Goal: Information Seeking & Learning: Check status

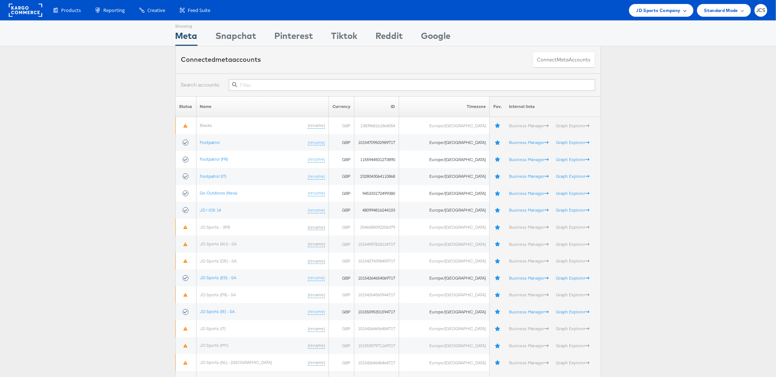
click at [645, 11] on span "JD Sports Company" at bounding box center [658, 11] width 44 height 8
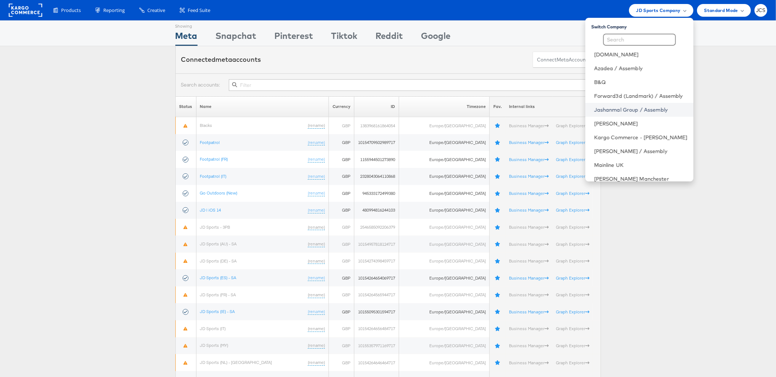
scroll to position [20, 0]
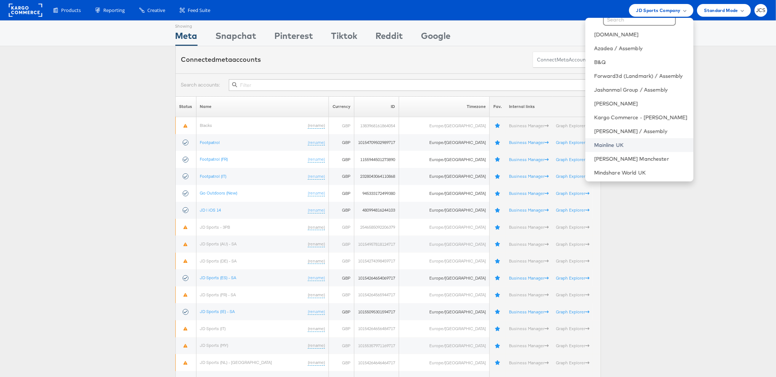
click at [594, 143] on link "Mainline UK" at bounding box center [640, 144] width 93 height 7
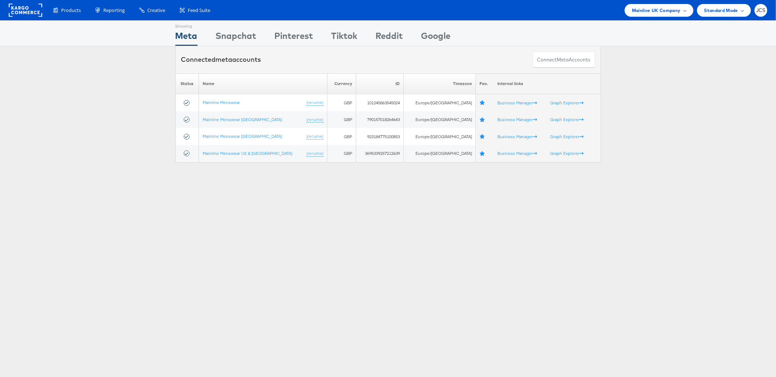
drag, startPoint x: 431, startPoint y: 220, endPoint x: 428, endPoint y: 211, distance: 9.4
click at [428, 219] on div "Showing Meta Showing Snapchat Showing Pinterest Showing Tiktok Showing Reddit S…" at bounding box center [388, 202] width 776 height 364
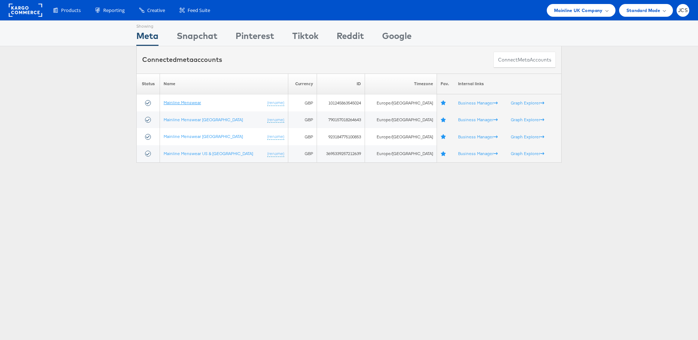
click at [186, 103] on link "Mainline Menswear" at bounding box center [182, 102] width 37 height 5
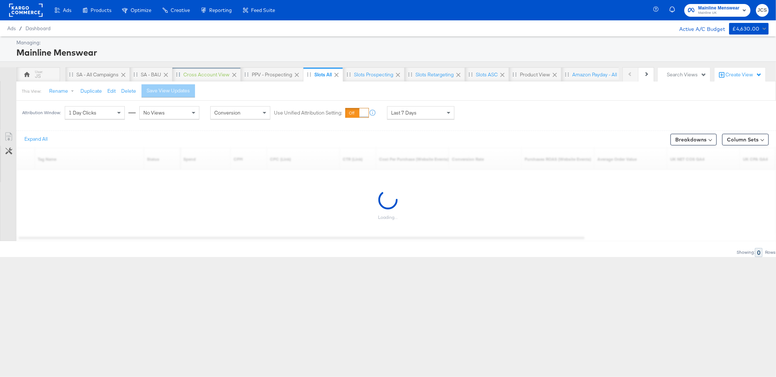
click at [207, 76] on div "Cross Account View" at bounding box center [206, 74] width 46 height 7
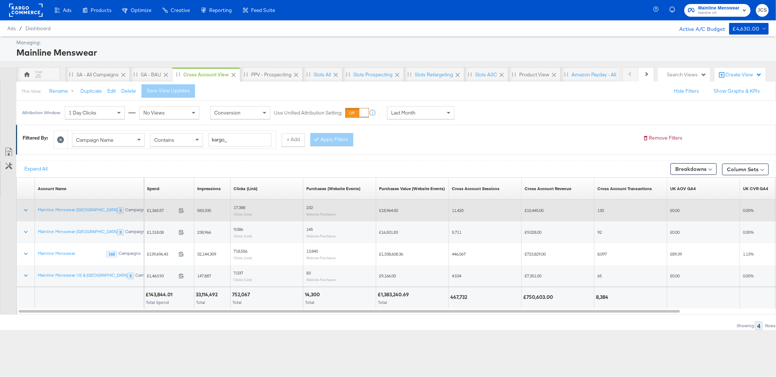
click at [151, 211] on span "£1,365.57" at bounding box center [161, 210] width 29 height 5
copy span "1,365.57"
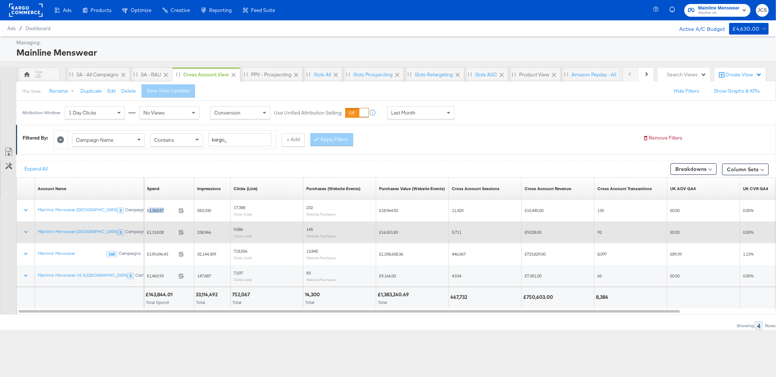
click at [149, 232] on span "£1,318.08" at bounding box center [161, 231] width 29 height 5
copy span "1,318.08"
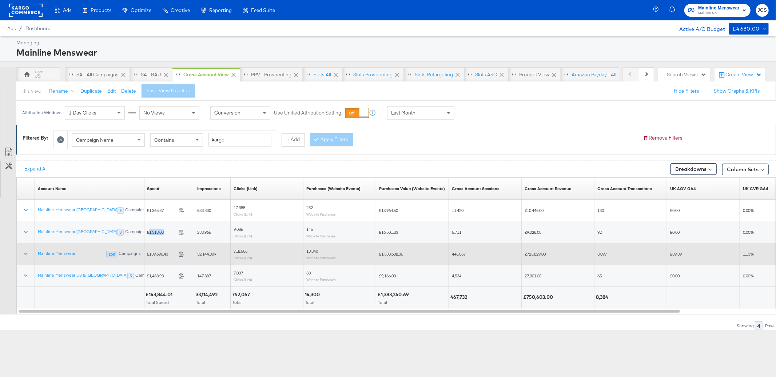
click at [156, 254] on span "£139,696.43" at bounding box center [161, 253] width 29 height 5
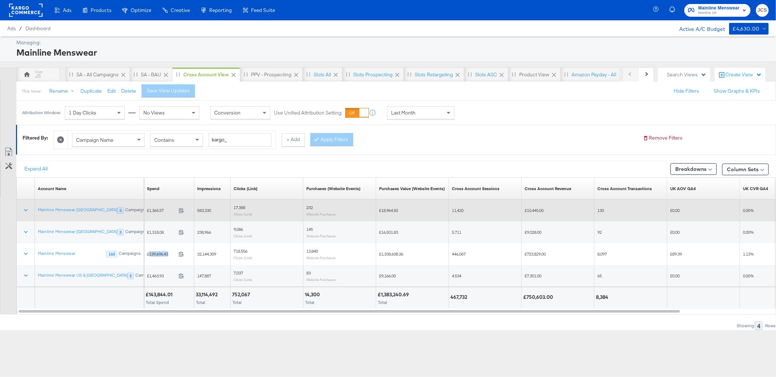
copy span "139,696.43"
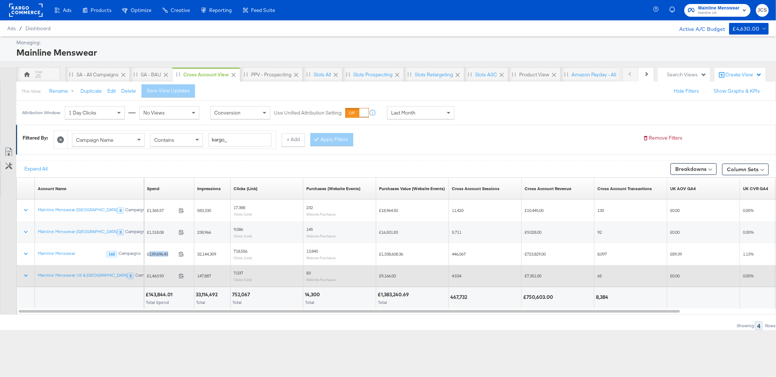
click at [157, 279] on div "£1,463.93 1463.93" at bounding box center [169, 275] width 50 height 11
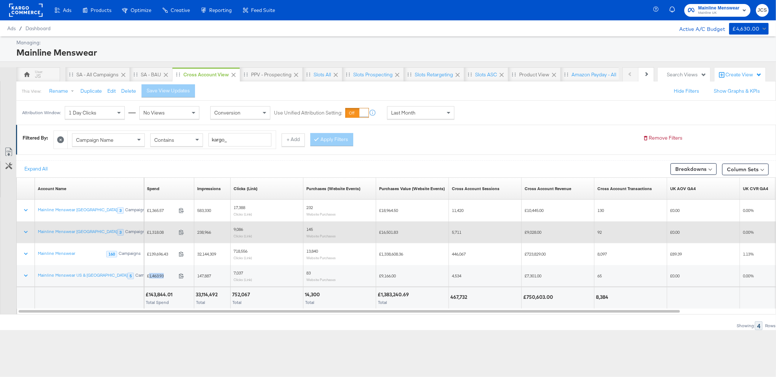
copy span "1,463.93"
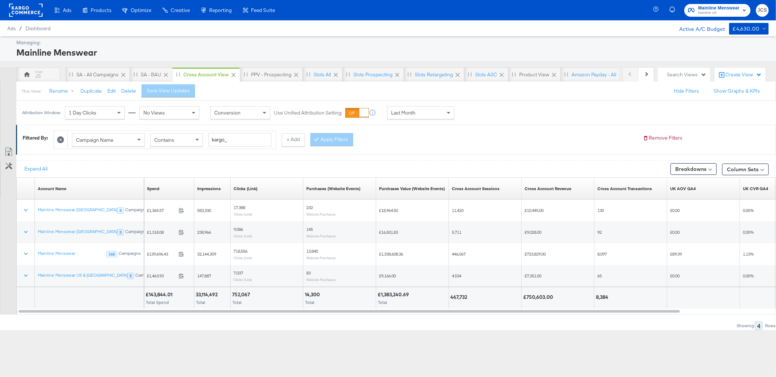
click at [41, 13] on rect at bounding box center [25, 10] width 33 height 13
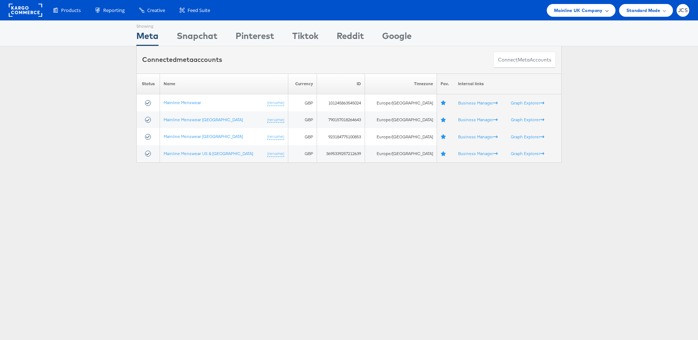
click at [583, 11] on span "Mainline UK Company" at bounding box center [578, 11] width 49 height 8
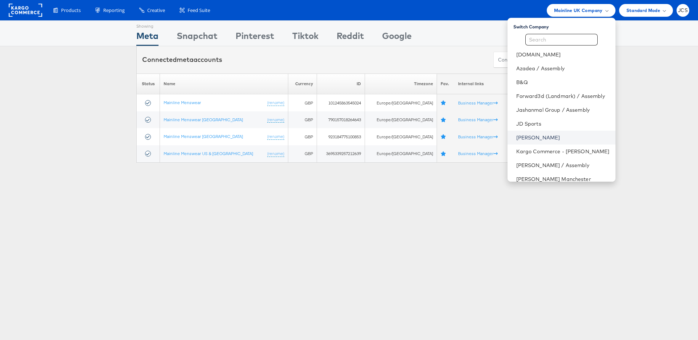
click at [516, 137] on link "[PERSON_NAME]" at bounding box center [562, 137] width 93 height 7
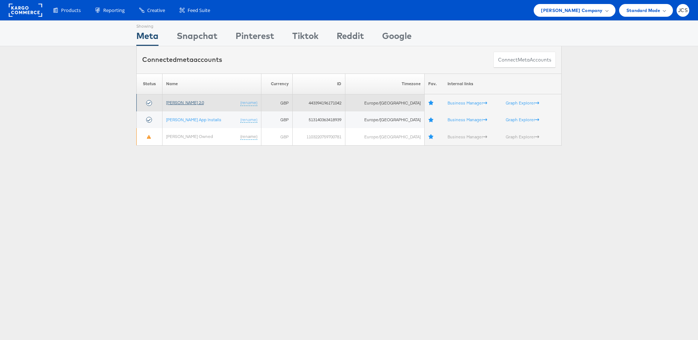
click at [183, 103] on link "[PERSON_NAME] 2.0" at bounding box center [185, 102] width 38 height 5
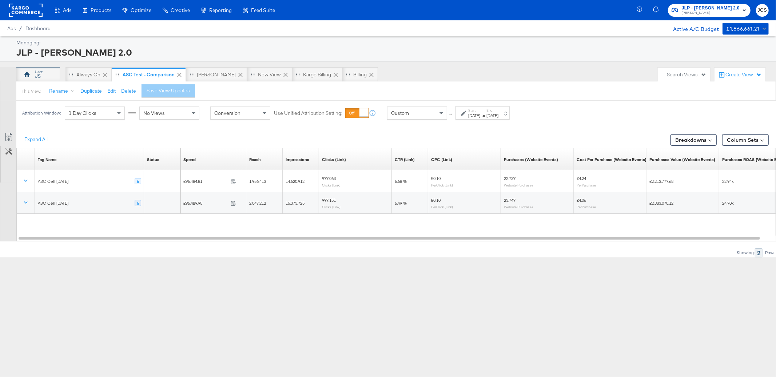
click at [33, 73] on div "JS" at bounding box center [38, 74] width 44 height 15
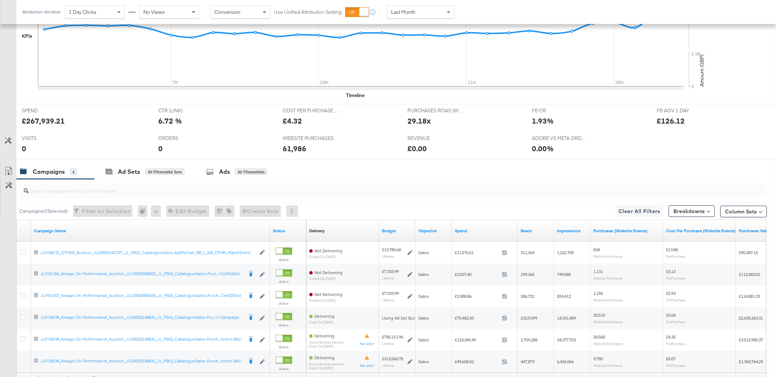
scroll to position [299, 0]
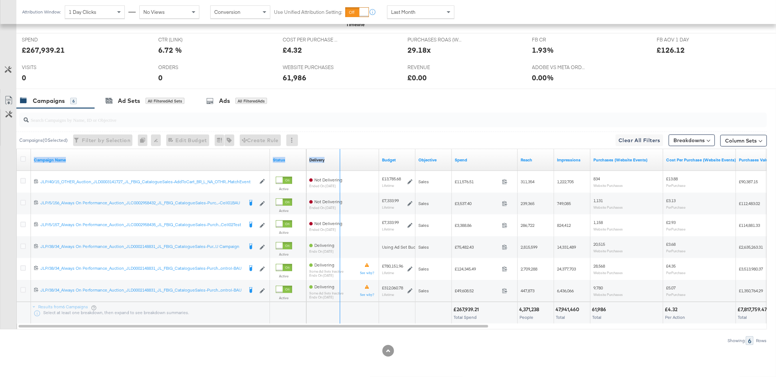
drag, startPoint x: 269, startPoint y: 162, endPoint x: 379, endPoint y: 162, distance: 110.6
click at [17, 149] on div "Campaign Name Status Delivery Sorting Unavailable Budget Objective Spend Reach …" at bounding box center [17, 149] width 0 height 0
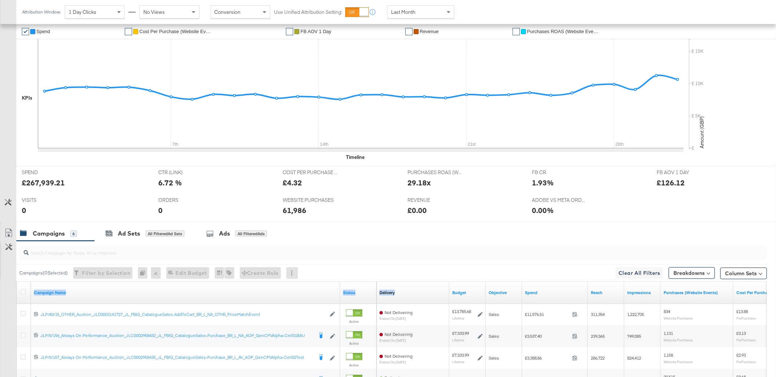
scroll to position [194, 0]
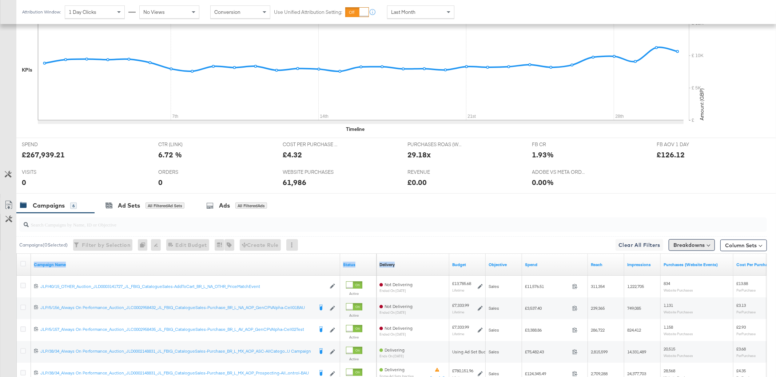
click at [694, 244] on button "Breakdowns" at bounding box center [691, 245] width 46 height 12
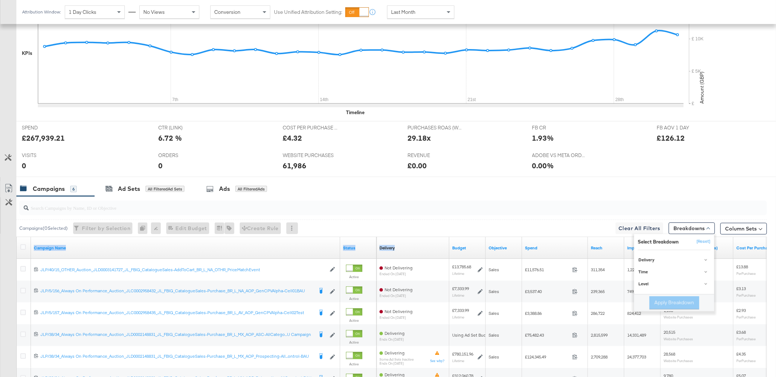
scroll to position [212, 0]
click at [740, 225] on button "Column Sets" at bounding box center [743, 228] width 47 height 12
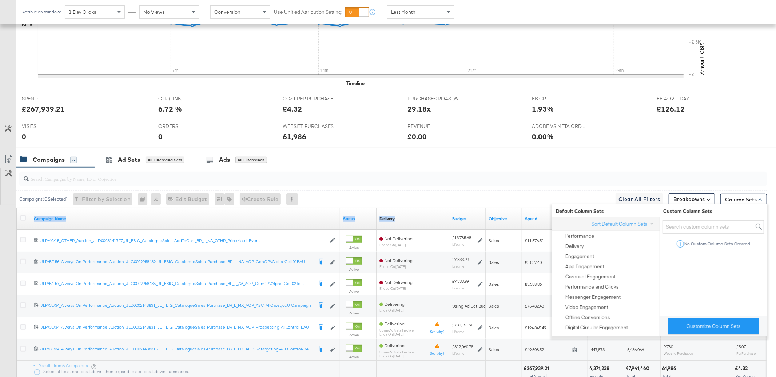
scroll to position [241, 0]
click at [695, 327] on button "Customize Column Sets" at bounding box center [713, 325] width 91 height 16
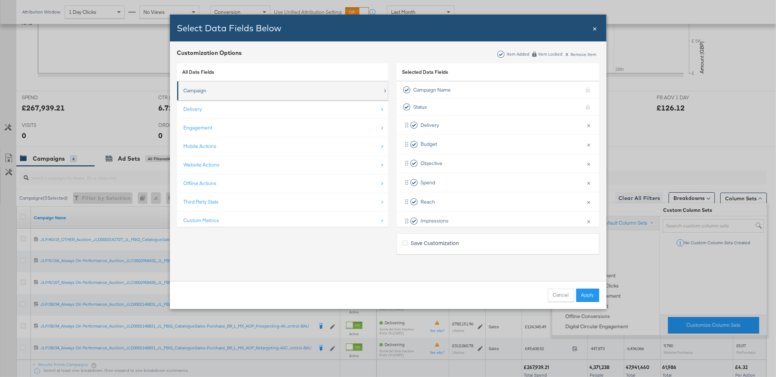
click at [202, 89] on div "Campaign" at bounding box center [195, 90] width 23 height 7
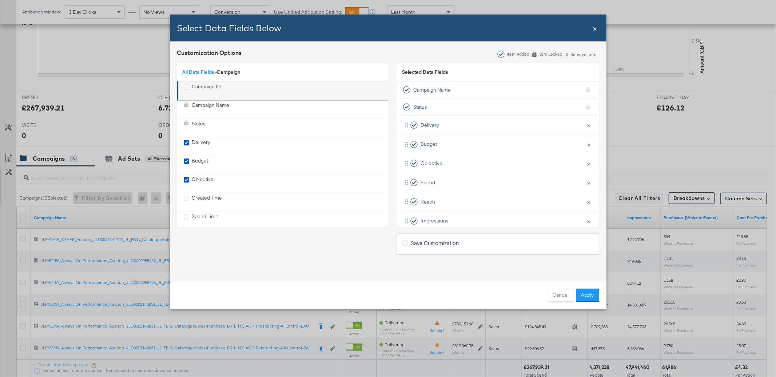
click at [209, 82] on li "Campaign ID" at bounding box center [282, 90] width 211 height 19
click at [184, 85] on icon "Campaign ID" at bounding box center [186, 86] width 5 height 5
click at [0, 0] on input "Campaign ID" at bounding box center [0, 0] width 0 height 0
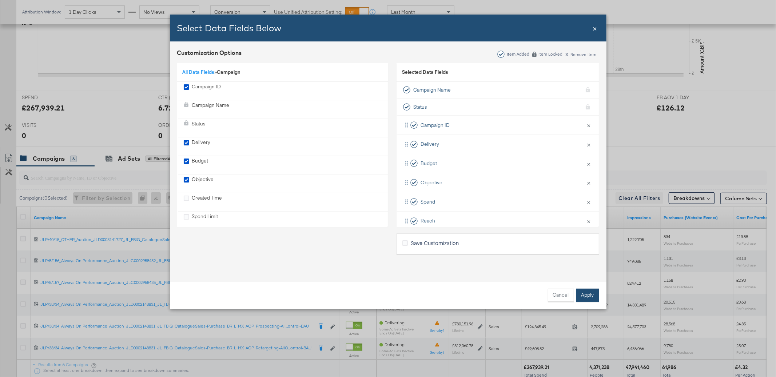
click at [586, 296] on button "Apply" at bounding box center [587, 295] width 23 height 13
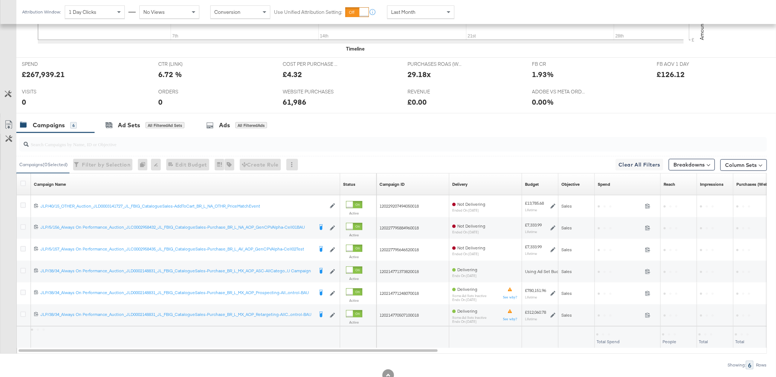
scroll to position [279, 0]
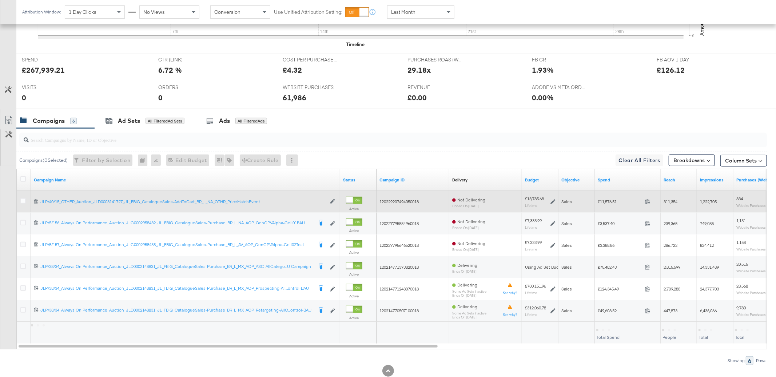
click at [411, 205] on div "120229207494050018" at bounding box center [412, 202] width 73 height 12
click at [412, 203] on span "120229207494050018" at bounding box center [398, 201] width 39 height 5
copy span "120229207494050018"
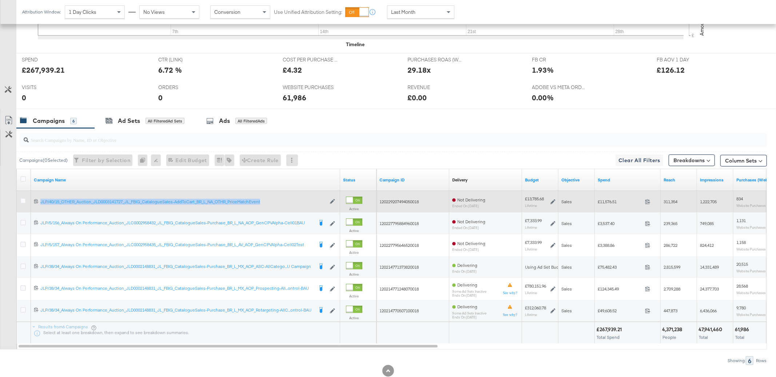
copy div "JLP/40/15_OTHER_Auction_JLD0003141727_JL_FBIG_CatalogueSales-AddToCart_BR_L_NA_…"
drag, startPoint x: 272, startPoint y: 208, endPoint x: 157, endPoint y: 198, distance: 115.7
click at [157, 198] on div "120229207494050018 JLP/40/15_OTHER_Auction_JLD0003141727_JL_FBIG_CatalogueSales…" at bounding box center [185, 202] width 309 height 22
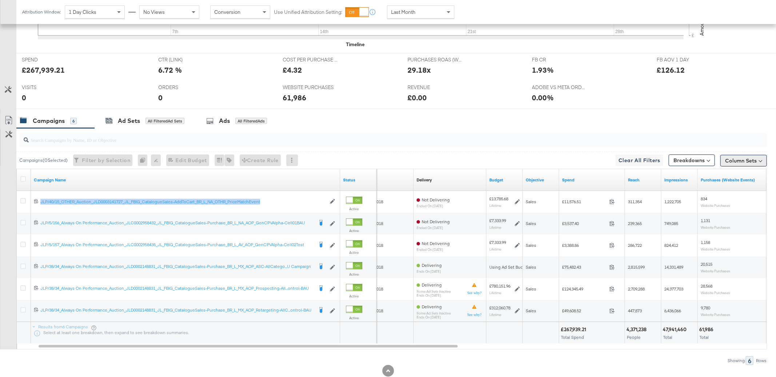
click at [733, 161] on button "Column Sets" at bounding box center [743, 161] width 47 height 12
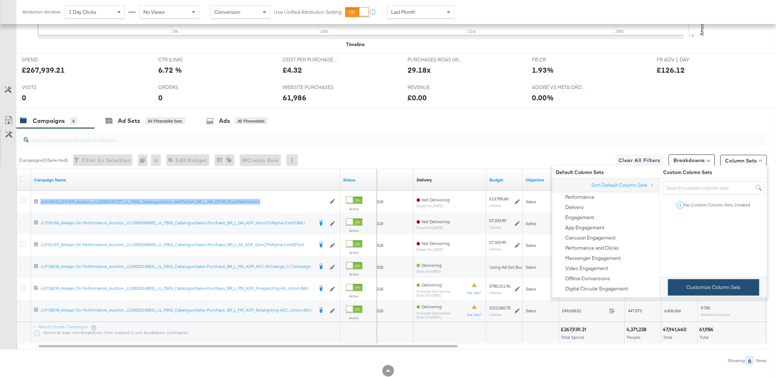
click at [691, 279] on div "Customize Column Sets" at bounding box center [712, 287] width 107 height 20
click at [707, 285] on button "Customize Column Sets" at bounding box center [713, 287] width 91 height 16
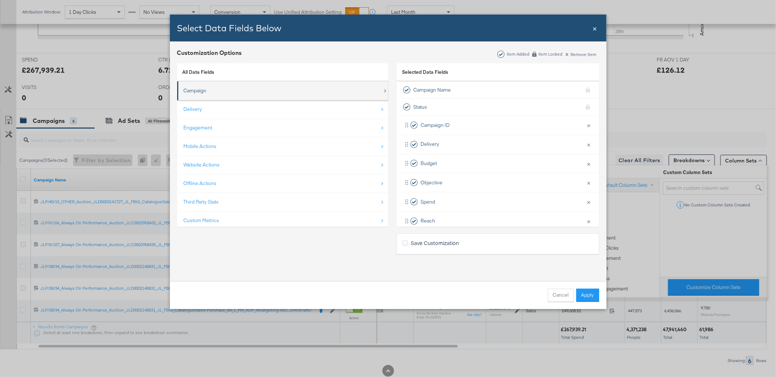
click at [298, 97] on div "Campaign" at bounding box center [283, 90] width 199 height 15
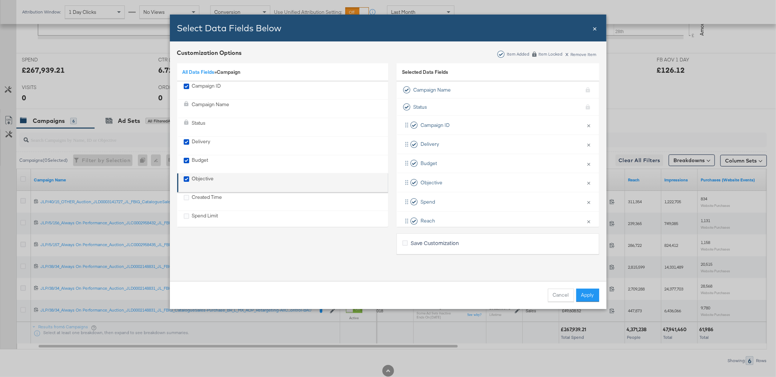
scroll to position [0, 0]
click at [206, 71] on link "All Data Fields" at bounding box center [199, 72] width 32 height 7
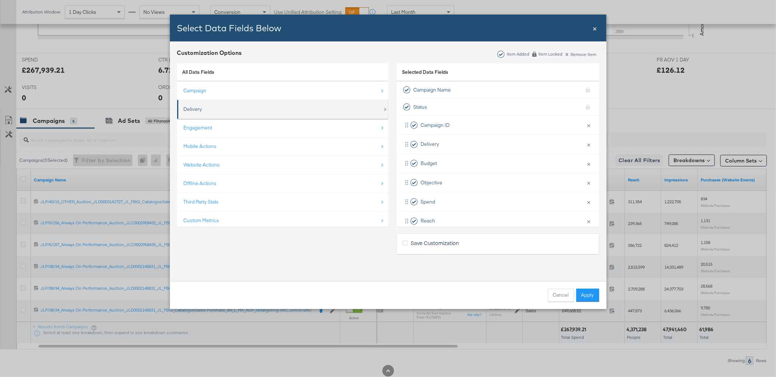
click at [217, 108] on div "Delivery" at bounding box center [283, 109] width 199 height 15
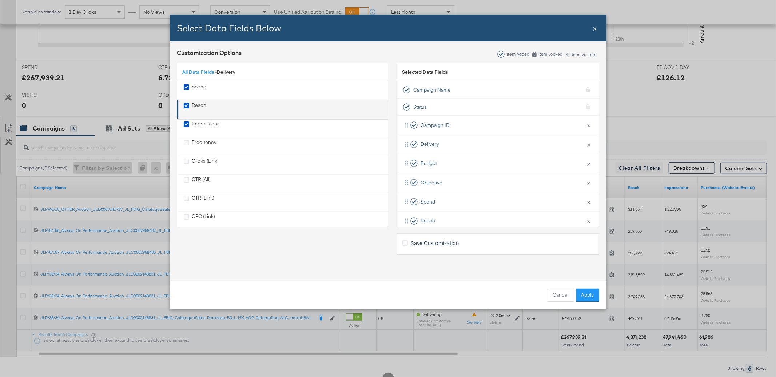
scroll to position [270, 0]
click at [202, 72] on link "All Data Fields" at bounding box center [199, 72] width 32 height 7
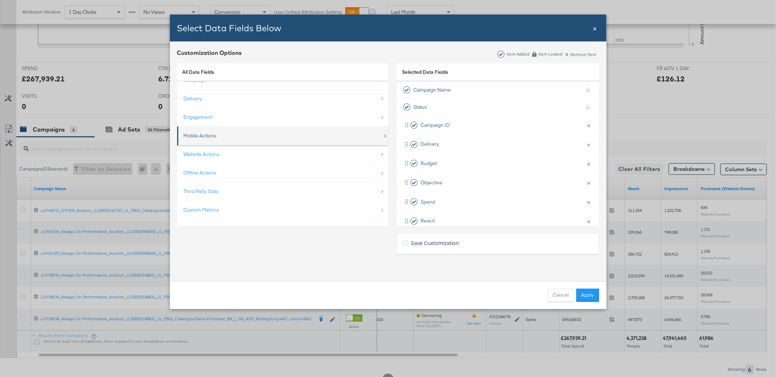
scroll to position [0, 0]
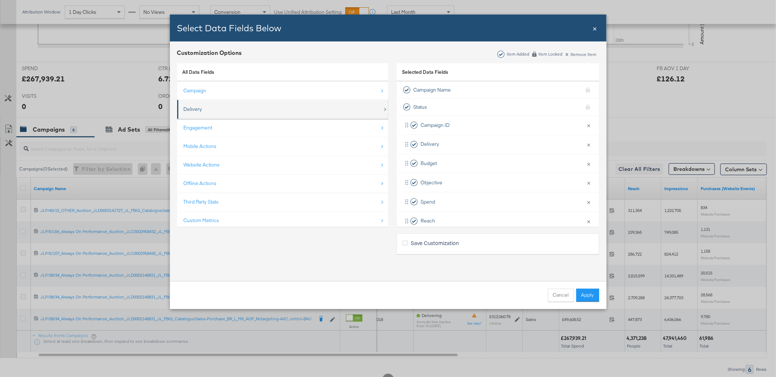
click at [208, 110] on div "Delivery" at bounding box center [283, 109] width 199 height 15
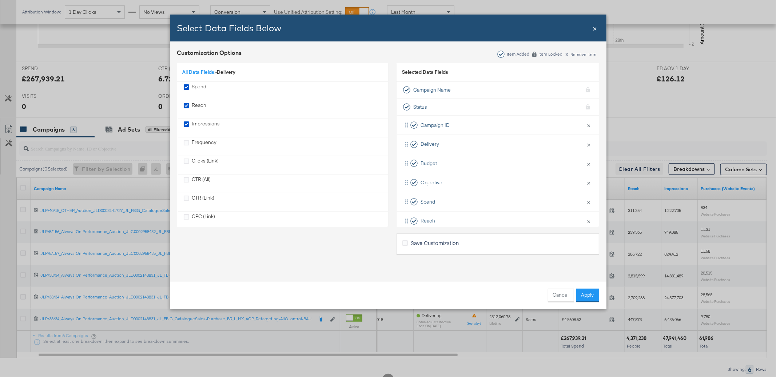
drag, startPoint x: 199, startPoint y: 74, endPoint x: 208, endPoint y: 80, distance: 10.7
click at [199, 74] on link "All Data Fields" at bounding box center [199, 72] width 32 height 7
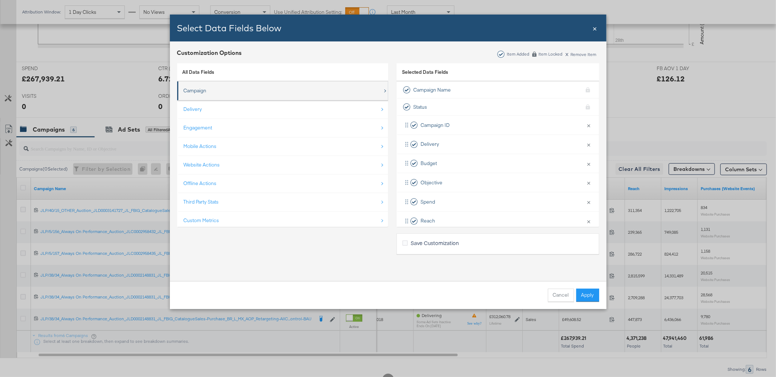
click at [211, 89] on div "Campaign" at bounding box center [283, 90] width 199 height 15
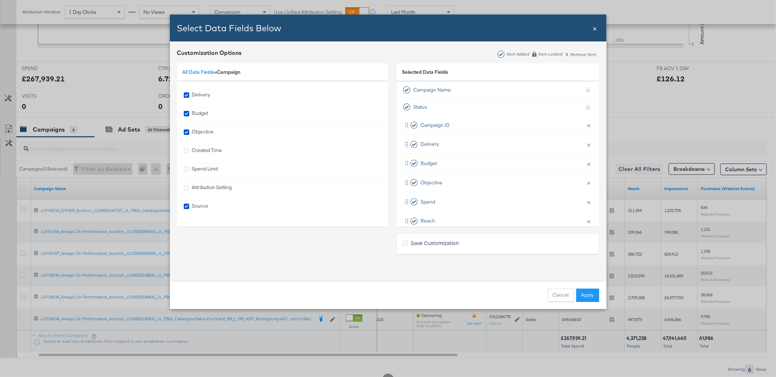
click at [594, 29] on span "×" at bounding box center [595, 28] width 4 height 10
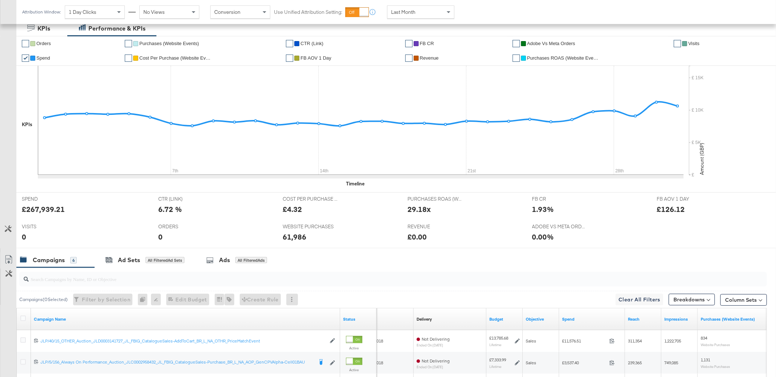
scroll to position [299, 0]
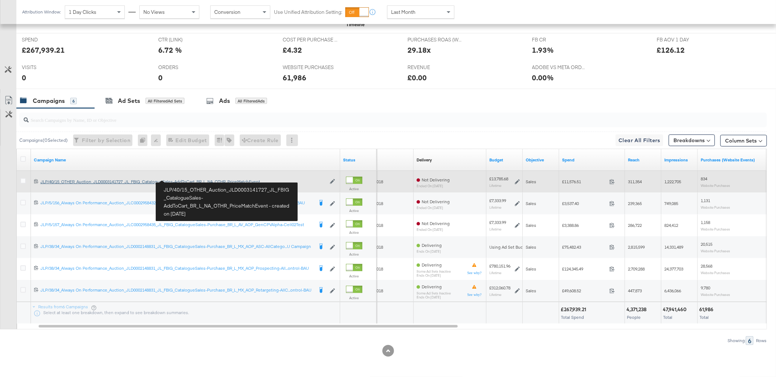
click at [202, 181] on div "JLP/40/15_OTHER_Auction_JLD0003141727_JL_FBIG_CatalogueSales-AddToCart_BR_L_NA_…" at bounding box center [182, 182] width 285 height 6
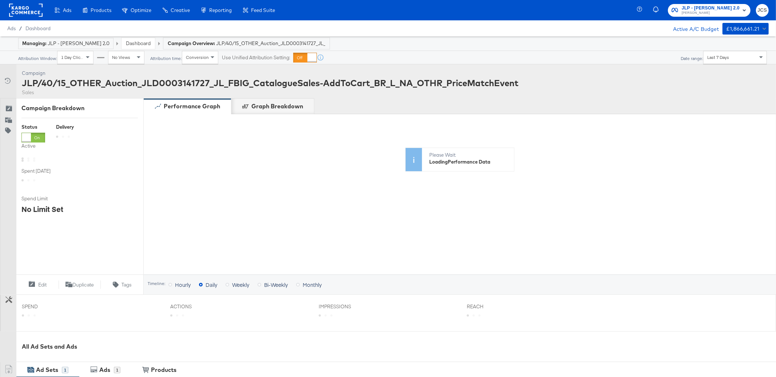
scroll to position [1, 0]
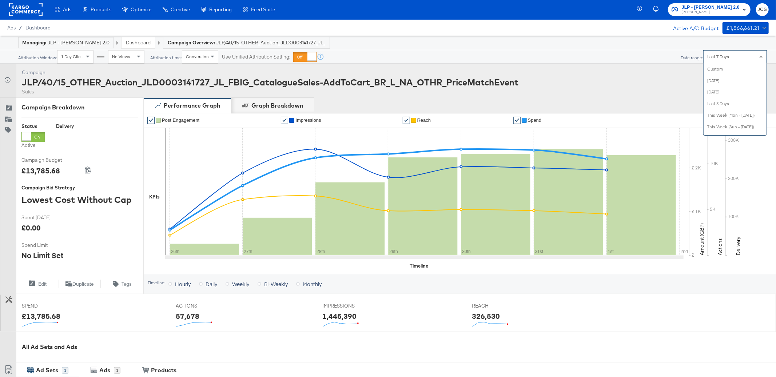
click at [734, 58] on div "Last 7 Days" at bounding box center [734, 57] width 63 height 12
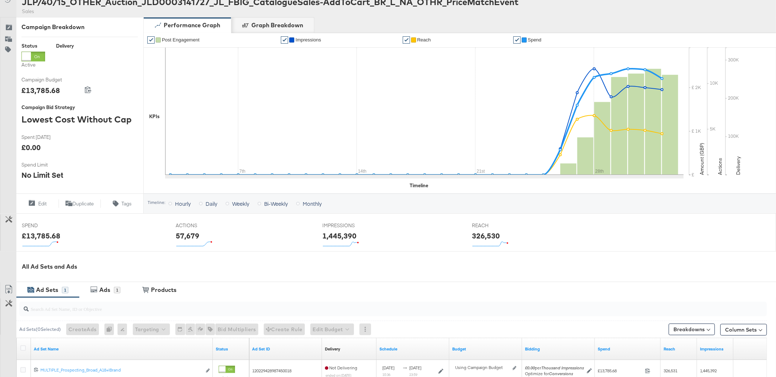
scroll to position [37, 0]
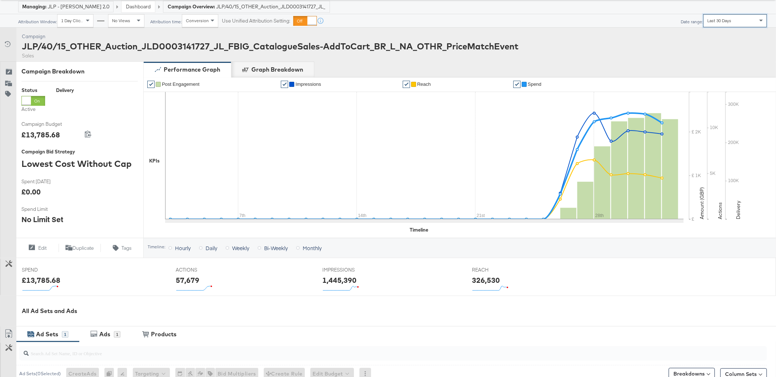
click at [734, 23] on div "Last 30 Days" at bounding box center [734, 21] width 63 height 12
drag, startPoint x: 659, startPoint y: 231, endPoint x: 660, endPoint y: 219, distance: 12.1
click at [659, 230] on div "Sun, Aug 31st '25 Reach: 116,183 7th 14th 21st 28th" at bounding box center [424, 162] width 518 height 140
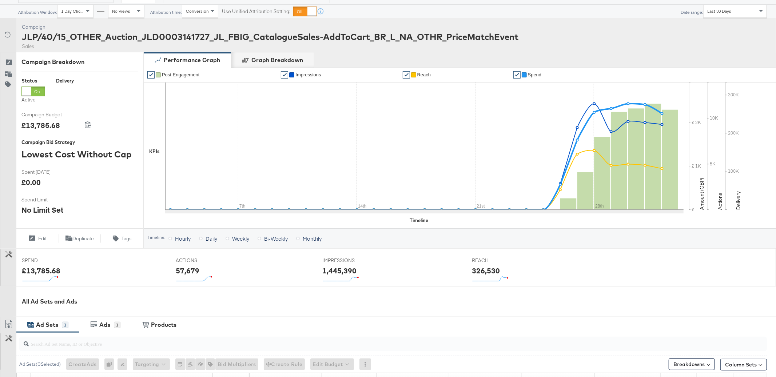
scroll to position [0, 0]
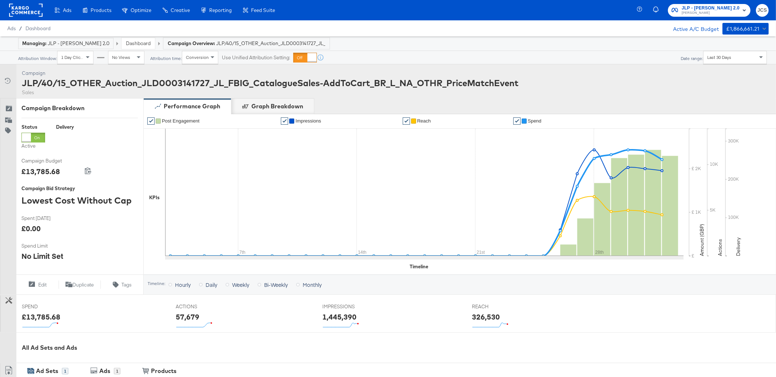
click at [126, 42] on link "Dashboard" at bounding box center [138, 43] width 25 height 7
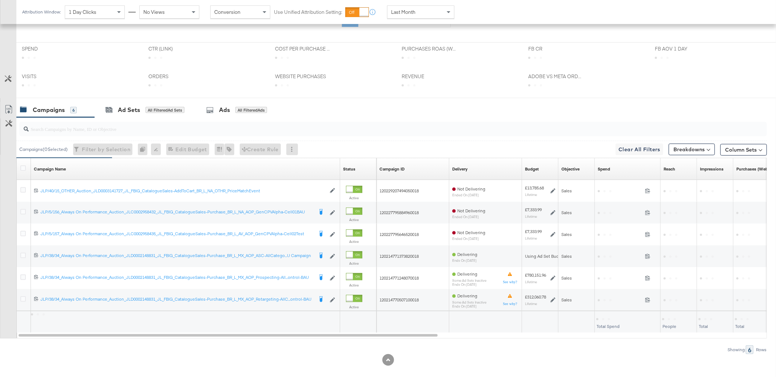
scroll to position [228, 0]
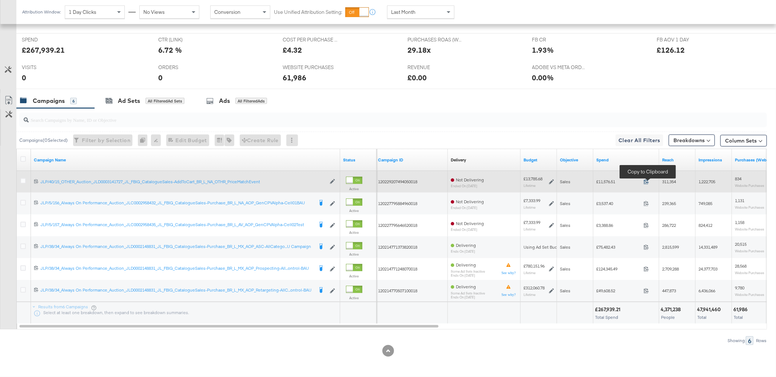
click at [644, 182] on icon at bounding box center [645, 181] width 5 height 5
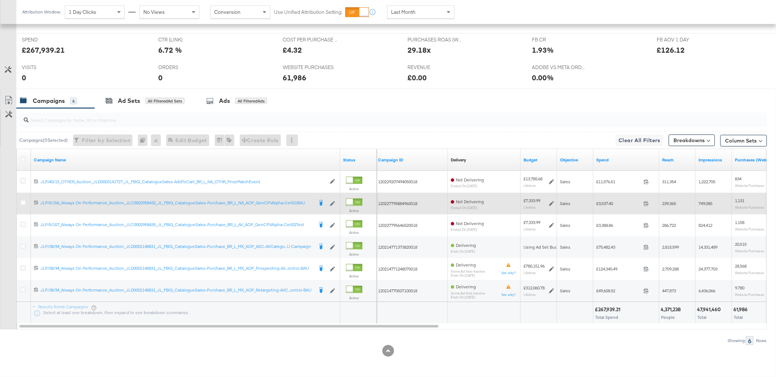
click at [417, 206] on span "120227795884960018" at bounding box center [397, 203] width 39 height 5
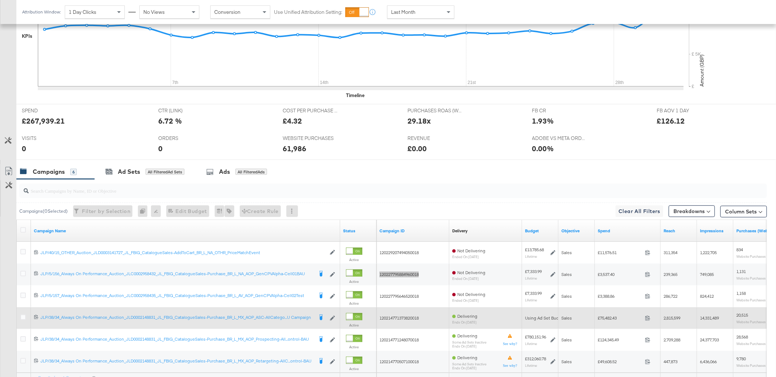
scroll to position [299, 0]
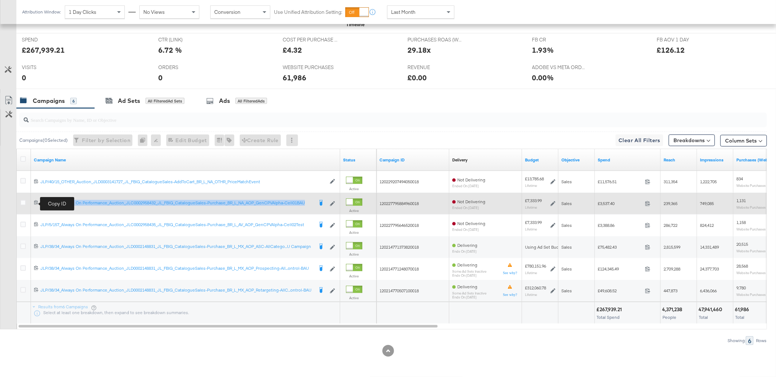
copy div "JLP/5/156_Always On Performance_Auction_JLC0002958432_JL_FBIG_CatalogueSales-Pu…"
drag, startPoint x: 310, startPoint y: 209, endPoint x: 39, endPoint y: 205, distance: 271.0
click at [39, 205] on div "120227795884960018 JLP/5/156_Always On Performance_Auction_JLC0002958432_JL_FBI…" at bounding box center [185, 203] width 309 height 13
click at [37, 203] on icon at bounding box center [36, 202] width 5 height 5
copy div "JLP/5/156_Always On Performance_Auction_JLC0002958432_JL_FBIG_CatalogueSales-Pu…"
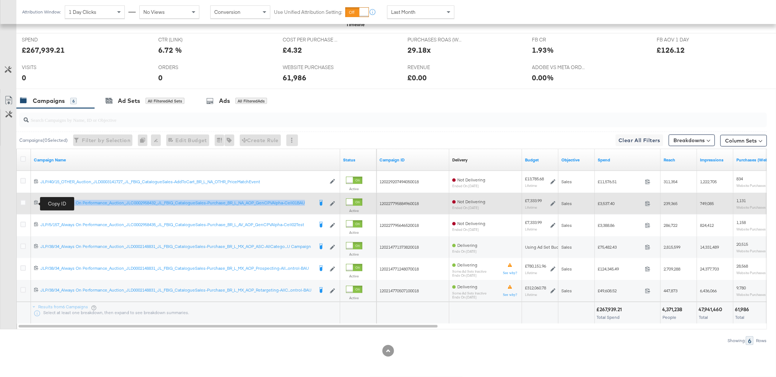
drag, startPoint x: 310, startPoint y: 209, endPoint x: 40, endPoint y: 204, distance: 270.6
click at [40, 204] on div "120227795884960018 JLP/5/156_Always On Performance_Auction_JLC0002958432_JL_FBI…" at bounding box center [185, 203] width 309 height 13
click at [395, 201] on span "120227795884960018" at bounding box center [398, 203] width 39 height 5
copy span "120227795884960018"
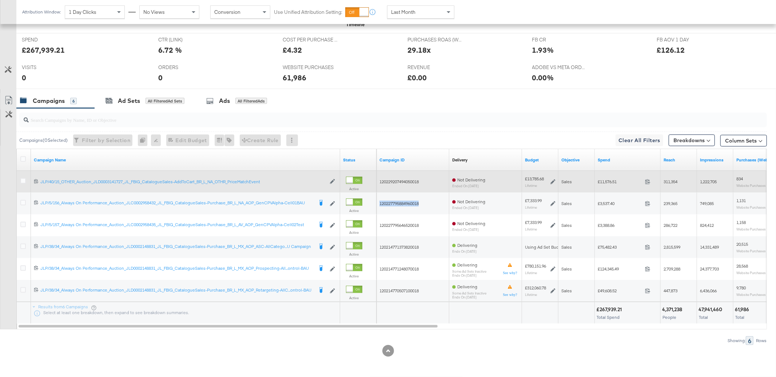
click at [408, 181] on span "120229207494050018" at bounding box center [398, 181] width 39 height 5
copy span "120229207494050018"
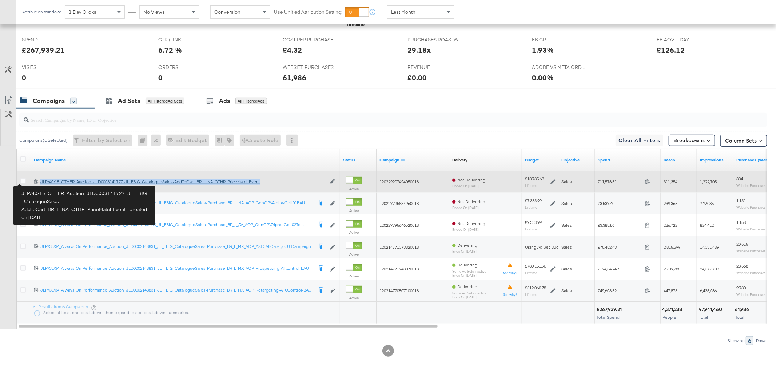
copy div "JLP/40/15_OTHER_Auction_JLD0003141727_JL_FBIG_CatalogueSales-AddToCart_BR_L_NA_…"
drag, startPoint x: 266, startPoint y: 186, endPoint x: 49, endPoint y: 185, distance: 217.1
click at [41, 183] on div "120229207494050018 JLP/40/15_OTHER_Auction_JLD0003141727_JL_FBIG_CatalogueSales…" at bounding box center [185, 182] width 309 height 12
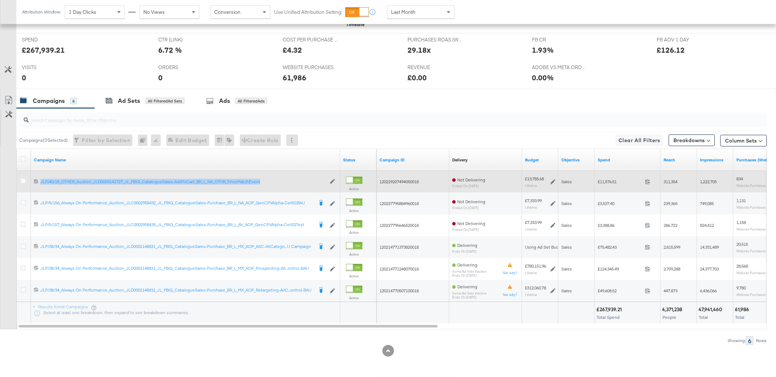
click at [400, 181] on span "120229207494050018" at bounding box center [398, 181] width 39 height 5
click at [646, 181] on icon at bounding box center [647, 181] width 5 height 5
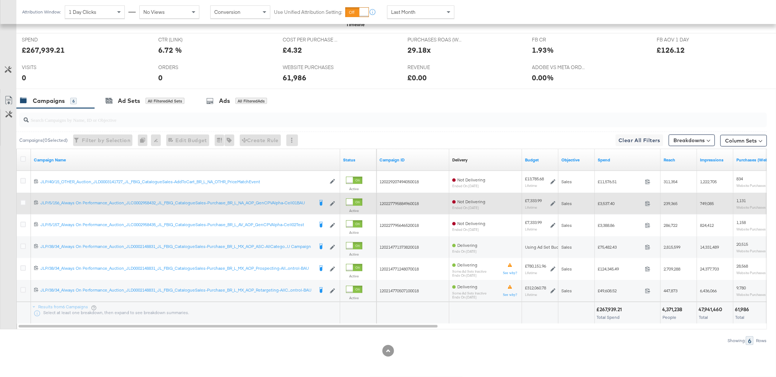
click at [405, 200] on div "120227795884960018" at bounding box center [412, 204] width 73 height 12
click at [535, 203] on div "£7,333.99" at bounding box center [533, 201] width 17 height 6
copy div "7,333.99"
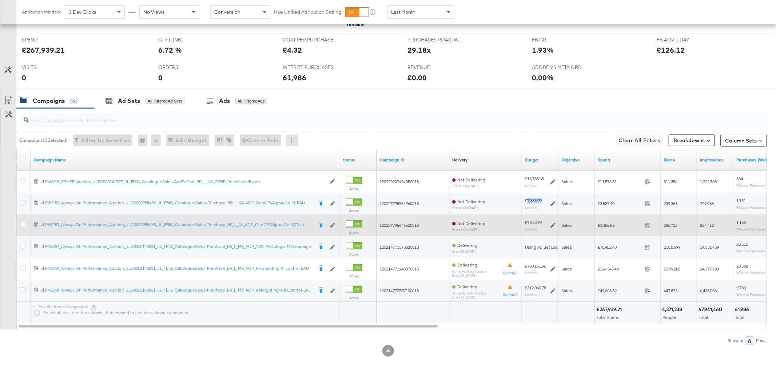
click at [402, 223] on span "120227795646520018" at bounding box center [398, 225] width 39 height 5
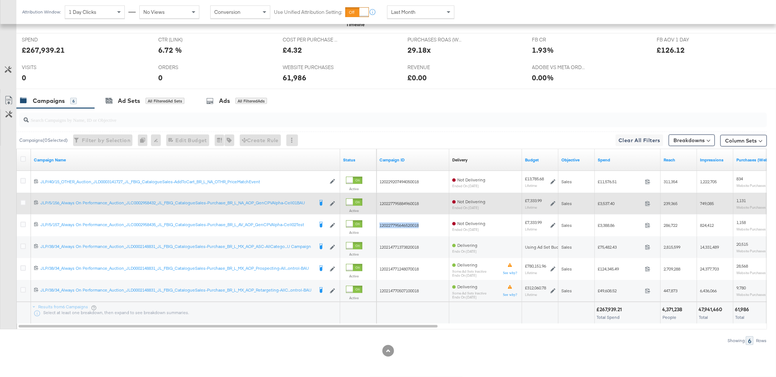
copy span "120227795646520018"
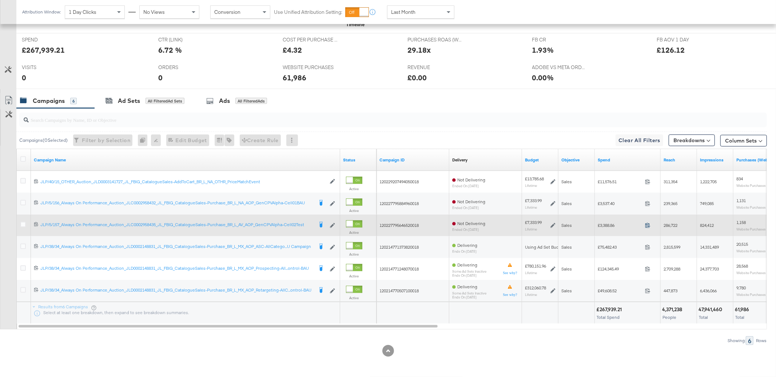
click at [648, 228] on icon at bounding box center [647, 225] width 5 height 5
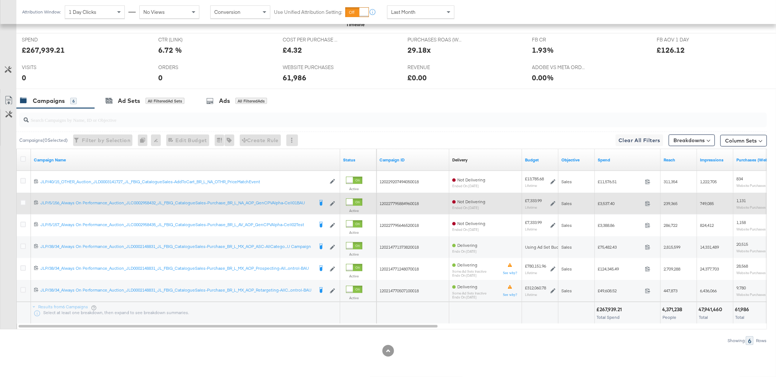
click at [612, 204] on span "£3,537.40" at bounding box center [620, 203] width 44 height 5
click at [415, 206] on span "120227795884960018" at bounding box center [398, 203] width 39 height 5
copy span "120227795884960018"
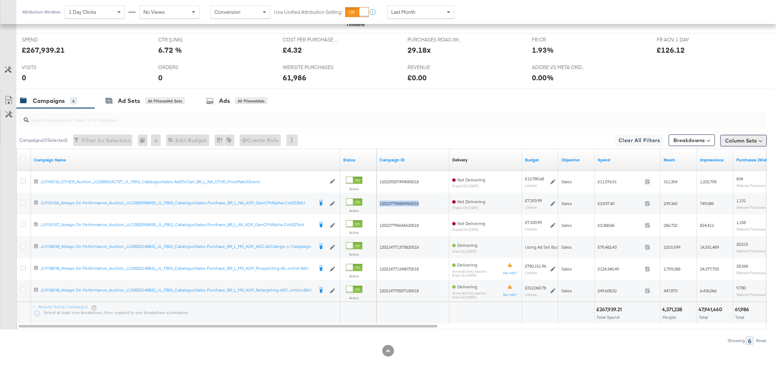
click at [752, 145] on button "Column Sets" at bounding box center [743, 141] width 47 height 12
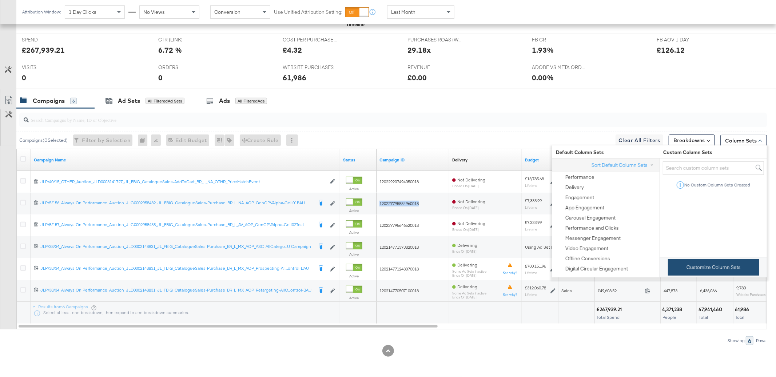
click at [696, 274] on button "Customize Column Sets" at bounding box center [713, 267] width 91 height 16
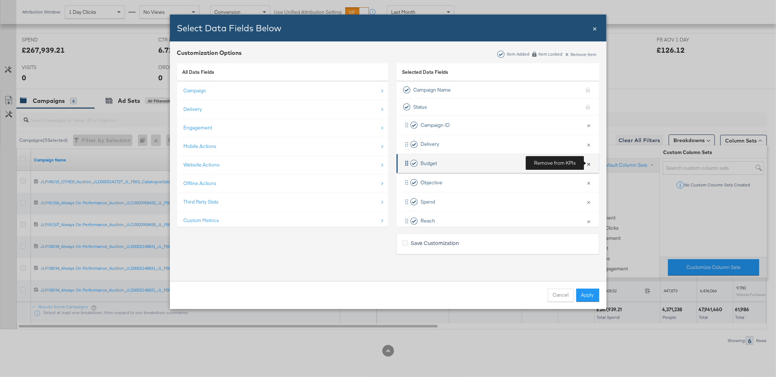
click at [589, 164] on button "×" at bounding box center [588, 163] width 9 height 15
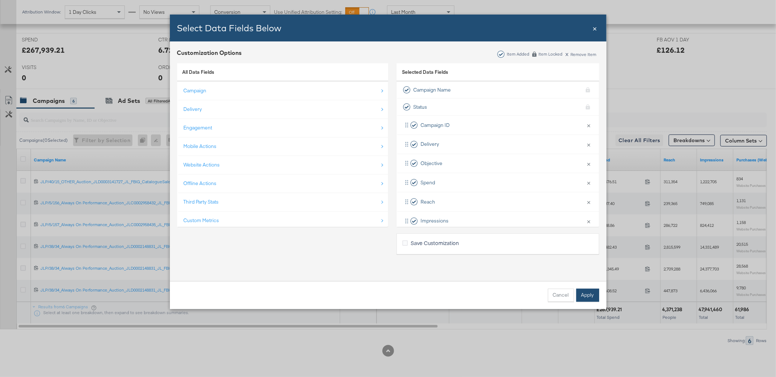
click at [593, 292] on button "Apply" at bounding box center [587, 295] width 23 height 13
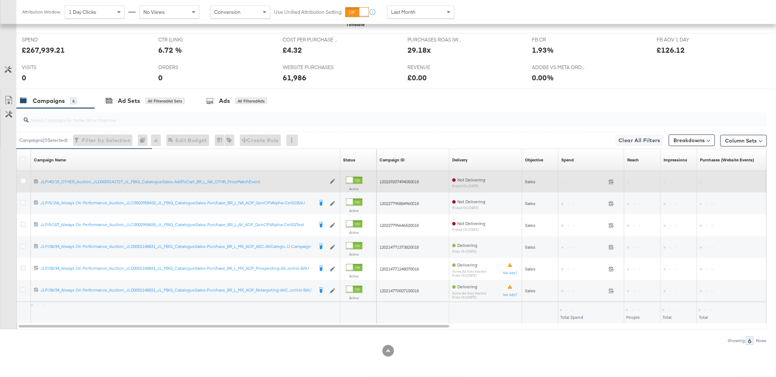
click at [410, 180] on span "120229207494050018" at bounding box center [398, 181] width 39 height 5
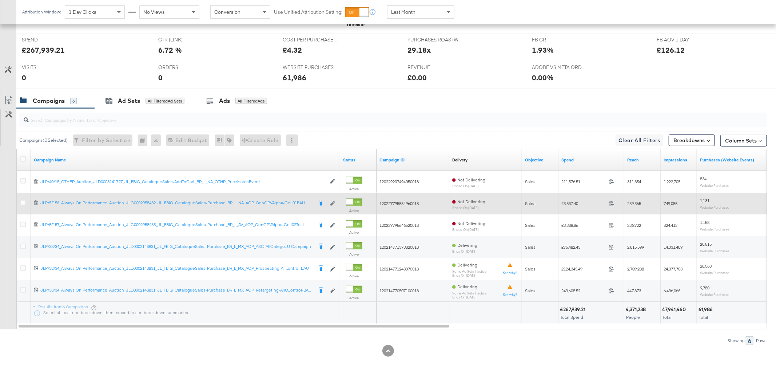
click at [575, 205] on span "£3,537.40" at bounding box center [583, 203] width 44 height 5
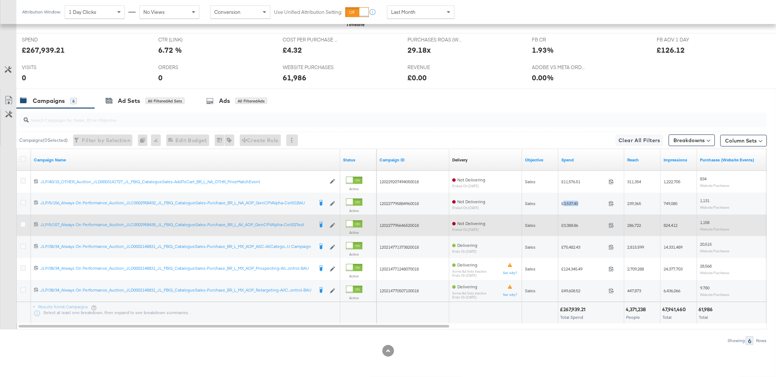
click at [568, 228] on span "£3,388.86" at bounding box center [583, 225] width 44 height 5
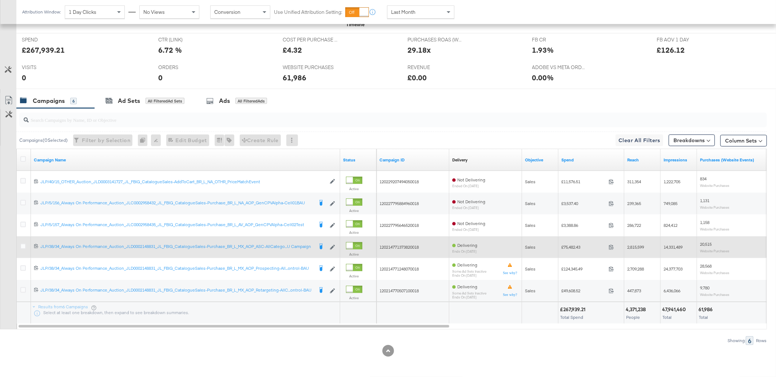
click at [396, 248] on span "120214771373820018" at bounding box center [398, 246] width 39 height 5
click at [578, 247] on span "£75,482.43" at bounding box center [583, 246] width 44 height 5
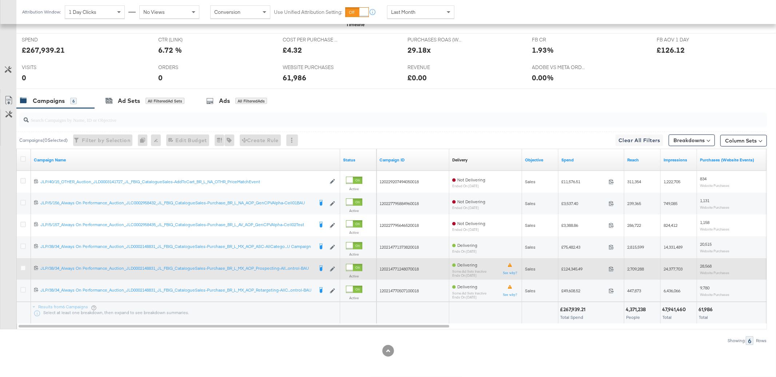
click at [404, 270] on span "120214771248070018" at bounding box center [398, 268] width 39 height 5
click at [567, 269] on span "£124,345.49" at bounding box center [583, 268] width 44 height 5
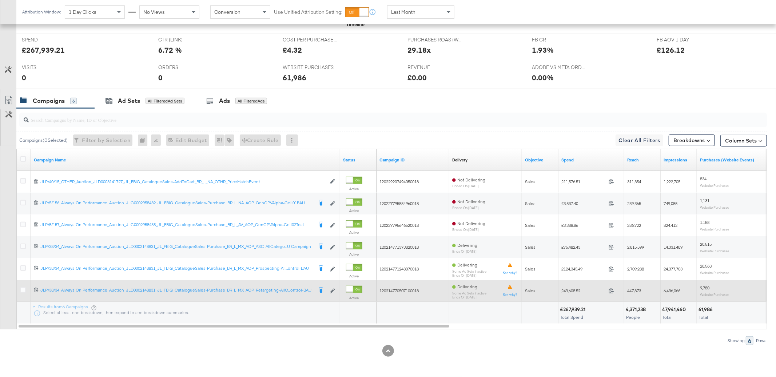
click at [404, 292] on span "120214770507100018" at bounding box center [398, 290] width 39 height 5
click at [581, 293] on span "£49,608.52" at bounding box center [583, 290] width 44 height 5
click at [574, 292] on span "£49,608.52" at bounding box center [583, 290] width 44 height 5
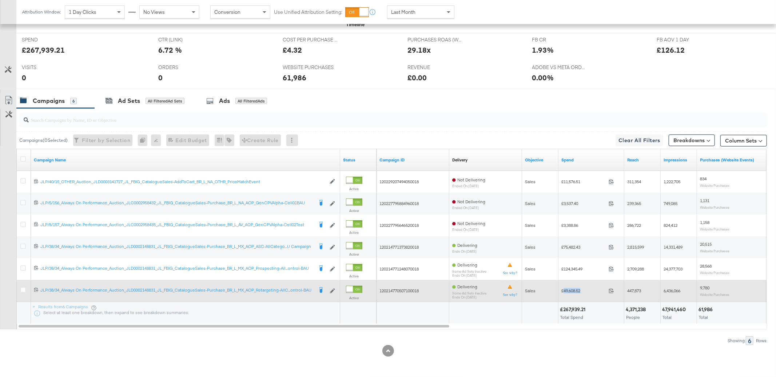
click at [574, 292] on span "£49,608.52" at bounding box center [583, 290] width 44 height 5
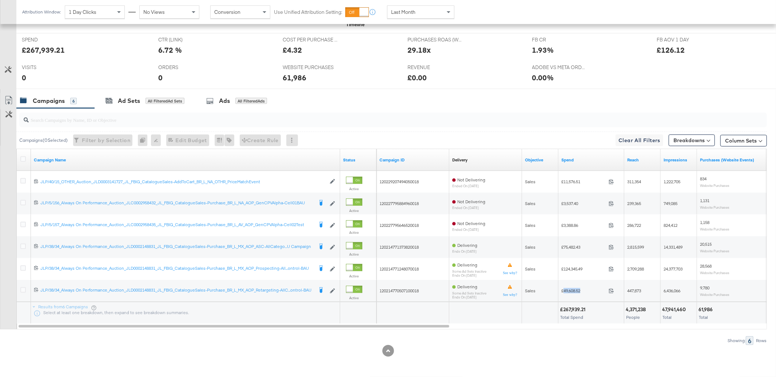
scroll to position [0, 0]
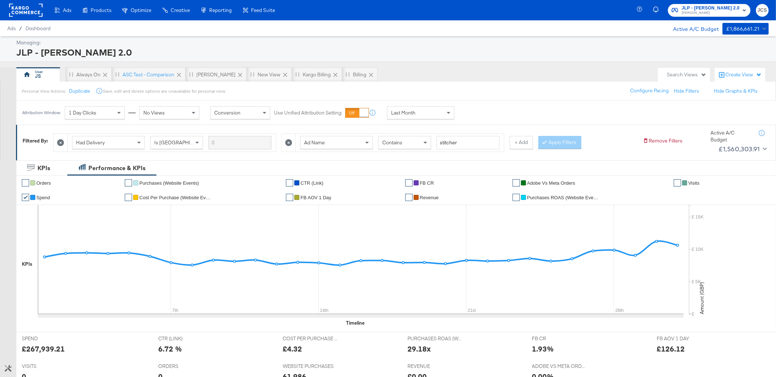
click at [16, 11] on rect at bounding box center [25, 10] width 33 height 13
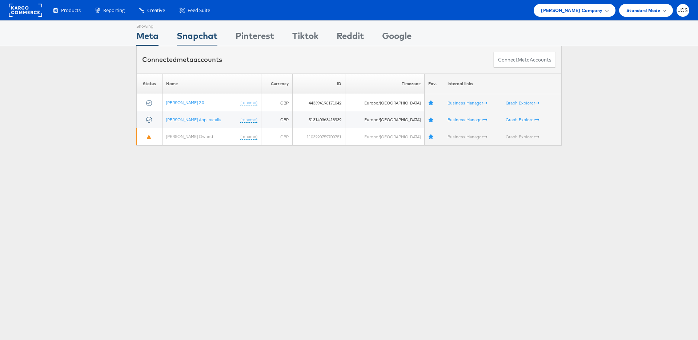
click at [207, 35] on div "Snapchat" at bounding box center [197, 37] width 41 height 16
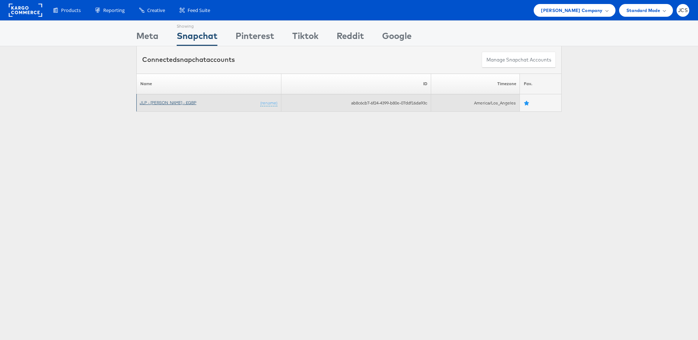
click at [162, 103] on link "JLP - [PERSON_NAME] - £GBP" at bounding box center [168, 102] width 57 height 5
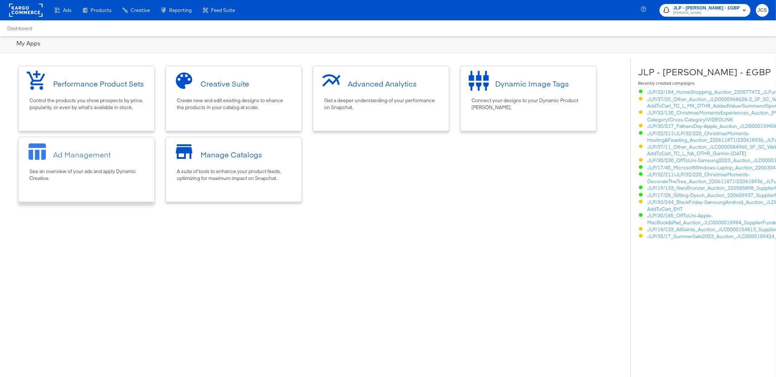
click at [113, 152] on div "Ad Management" at bounding box center [86, 154] width 128 height 27
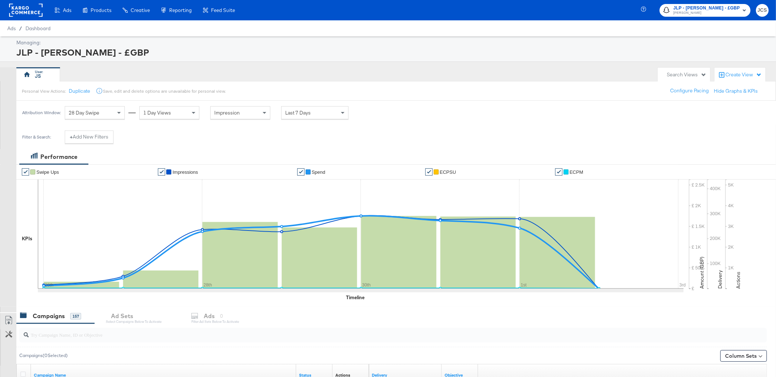
click at [301, 115] on span "Last 7 Days" at bounding box center [297, 112] width 25 height 7
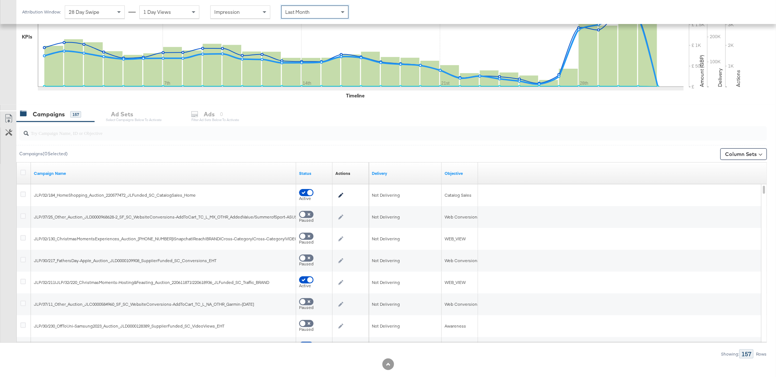
scroll to position [201, 0]
click at [737, 156] on button "Column Sets" at bounding box center [743, 155] width 47 height 12
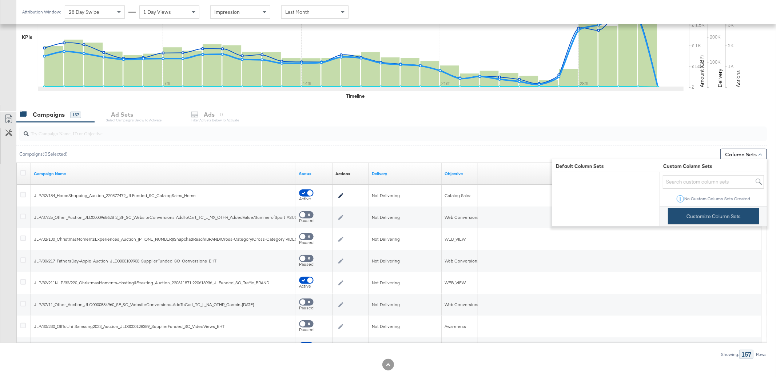
click at [703, 219] on button "Customize Column Sets" at bounding box center [713, 216] width 91 height 16
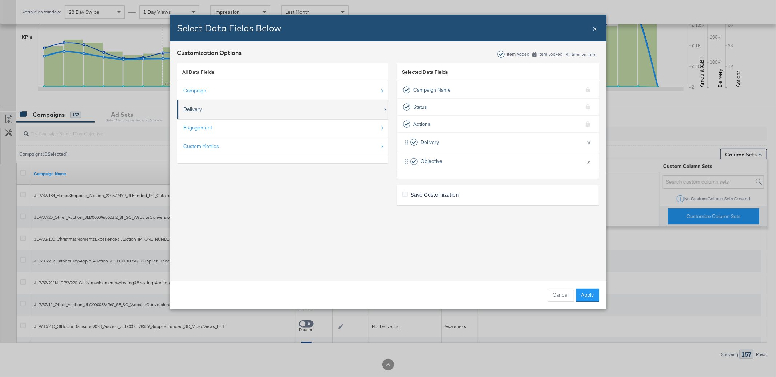
click at [251, 110] on div "Delivery" at bounding box center [283, 109] width 199 height 15
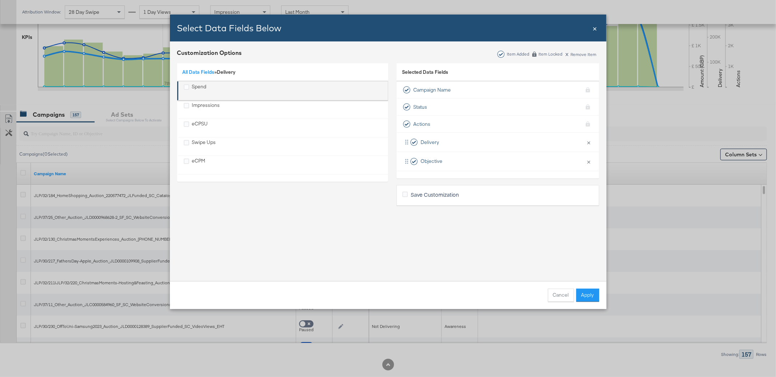
click at [202, 87] on div "Spend" at bounding box center [199, 90] width 15 height 15
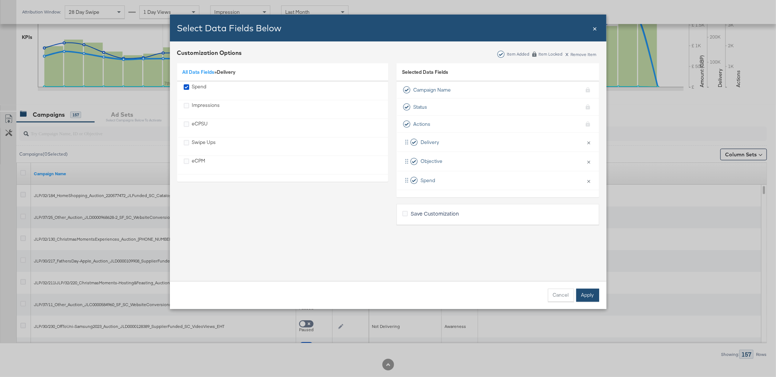
click at [594, 293] on button "Apply" at bounding box center [587, 295] width 23 height 13
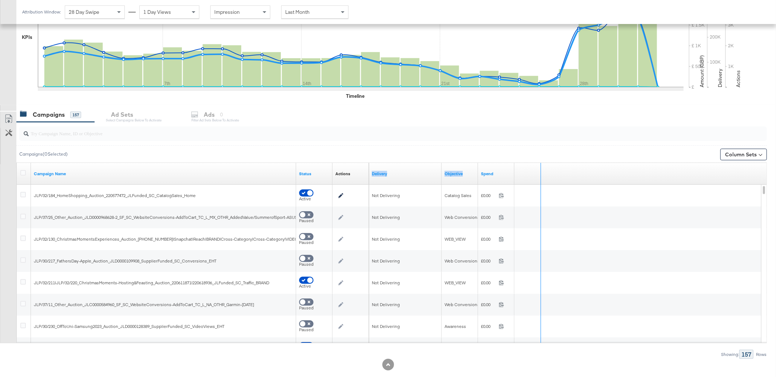
drag, startPoint x: 513, startPoint y: 178, endPoint x: 558, endPoint y: 175, distance: 44.9
click at [558, 175] on div "Delivery Objective Spend" at bounding box center [565, 174] width 393 height 22
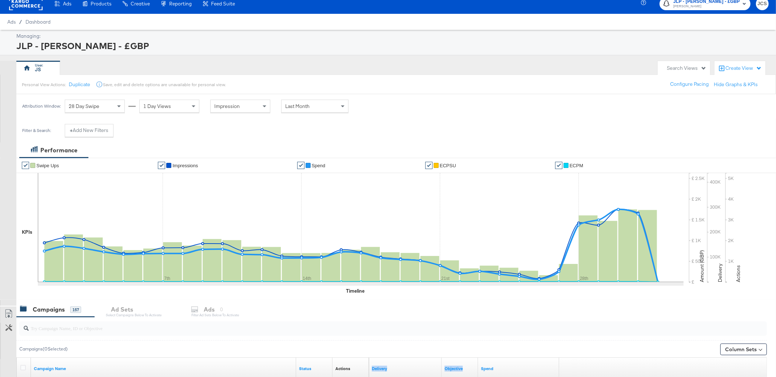
scroll to position [0, 0]
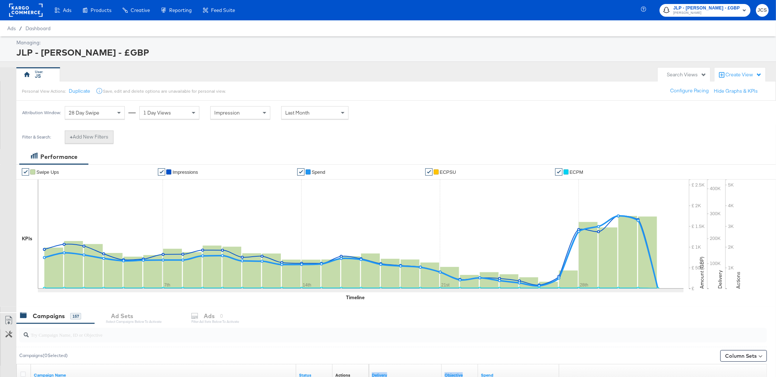
click at [91, 137] on button "+ Add New Filters" at bounding box center [89, 137] width 49 height 13
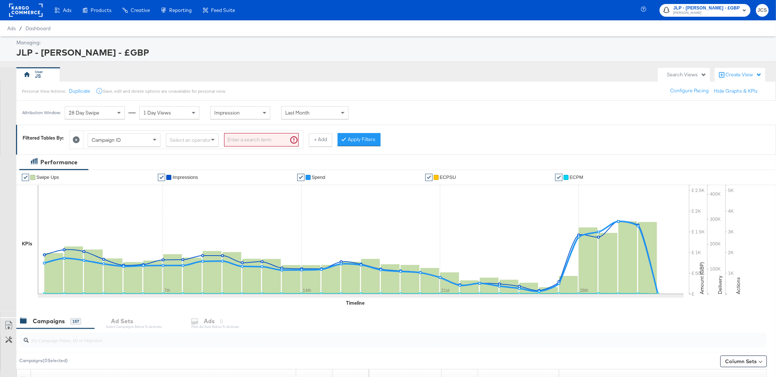
click at [111, 141] on span "Campaign ID" at bounding box center [106, 140] width 29 height 7
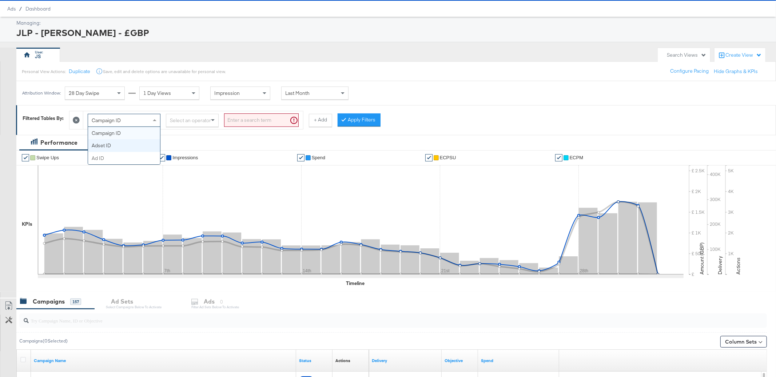
scroll to position [26, 0]
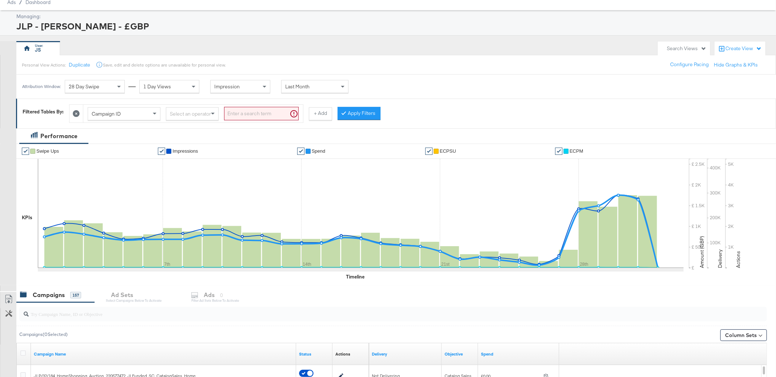
click at [248, 133] on div "Performance" at bounding box center [388, 135] width 776 height 15
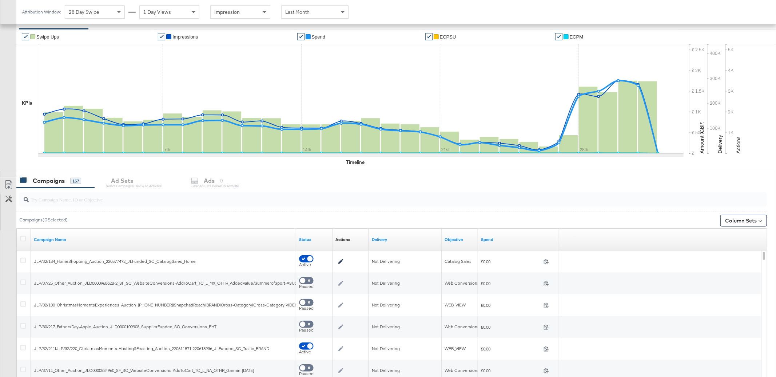
scroll to position [221, 0]
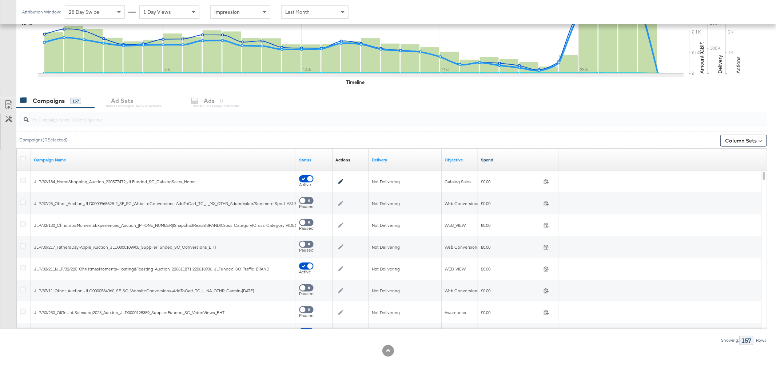
click at [490, 161] on link "Spend" at bounding box center [518, 160] width 75 height 6
click at [279, 132] on div "Campaigns ( 0 Selected) Column Sets" at bounding box center [391, 139] width 750 height 17
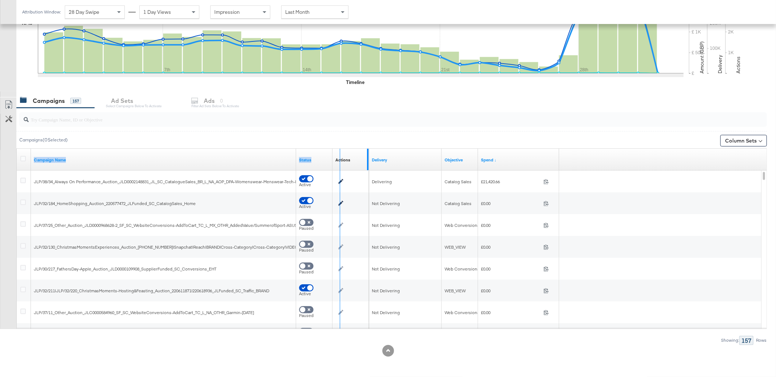
drag, startPoint x: 295, startPoint y: 160, endPoint x: 368, endPoint y: 159, distance: 72.8
click at [368, 159] on div "Campaign Name Status Actions Sorting Unavailable" at bounding box center [193, 160] width 352 height 22
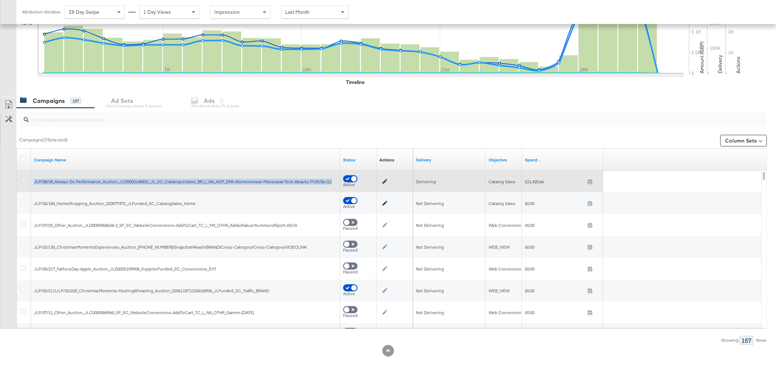
copy div "JLP/38/34_Always On Performance_Auction_JLD0002148831_JL_SC_CatalogueSales_BR_L…"
drag, startPoint x: 335, startPoint y: 183, endPoint x: 23, endPoint y: 181, distance: 312.1
click at [23, 181] on div "JLP/38/34_Always On Performance_Auction_JLD0002148831_JL_SC_CatalogueSales_BR_L…" at bounding box center [215, 182] width 396 height 22
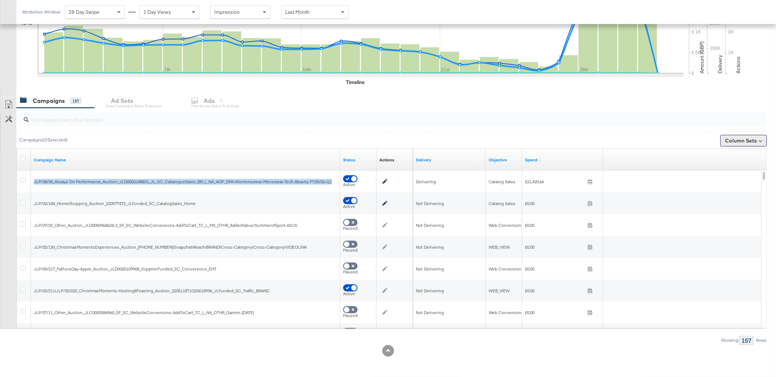
click at [742, 144] on button "Column Sets" at bounding box center [743, 141] width 47 height 12
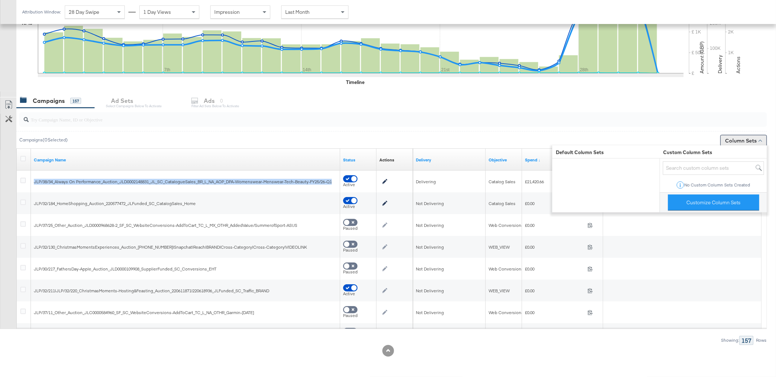
click at [742, 144] on button "Column Sets" at bounding box center [743, 141] width 47 height 12
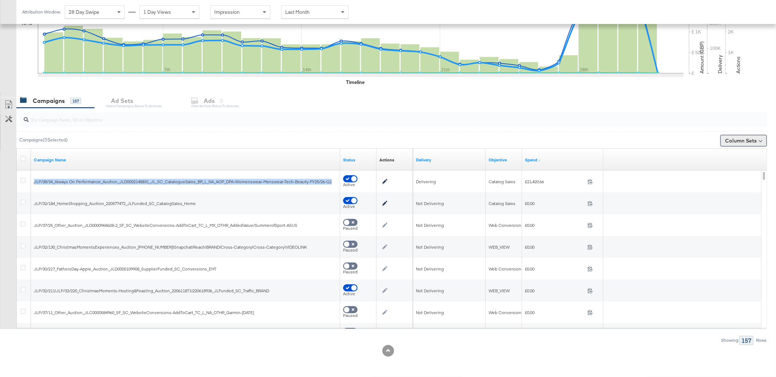
click at [739, 139] on button "Column Sets" at bounding box center [743, 141] width 47 height 12
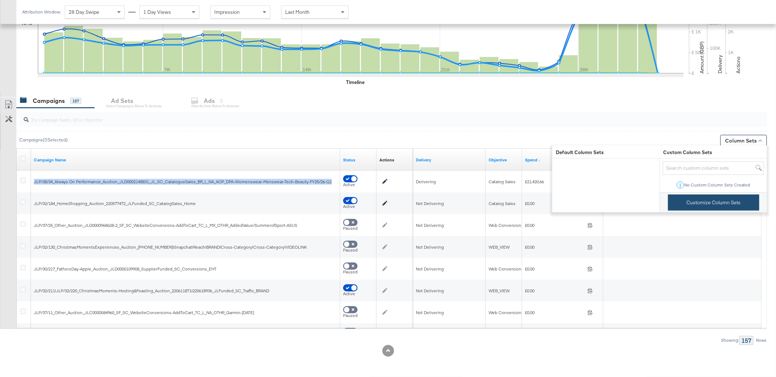
click at [730, 196] on button "Customize Column Sets" at bounding box center [713, 203] width 91 height 16
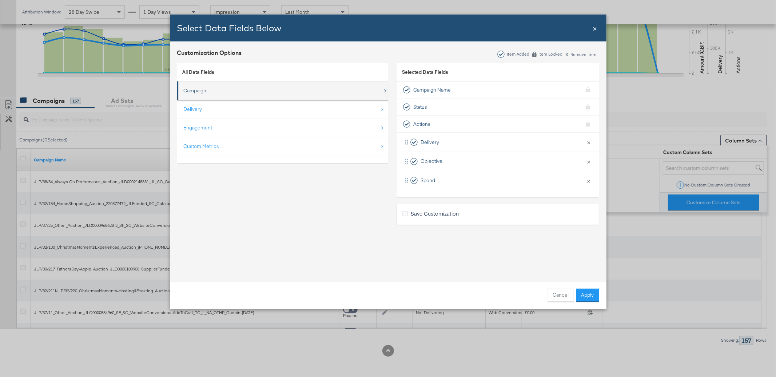
click at [331, 88] on div "Campaign" at bounding box center [283, 90] width 199 height 15
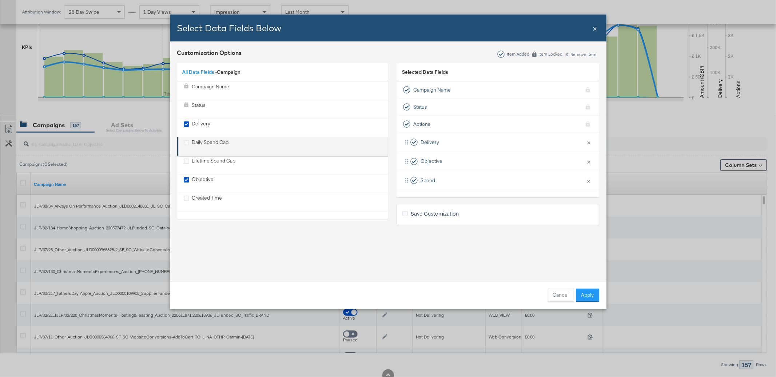
scroll to position [193, 0]
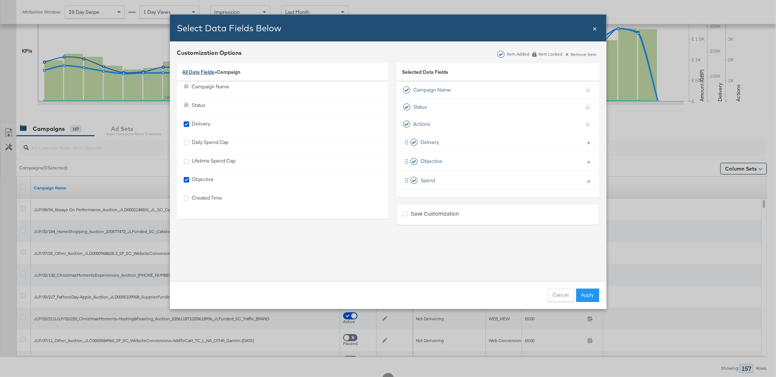
click at [198, 74] on link "All Data Fields" at bounding box center [199, 72] width 32 height 7
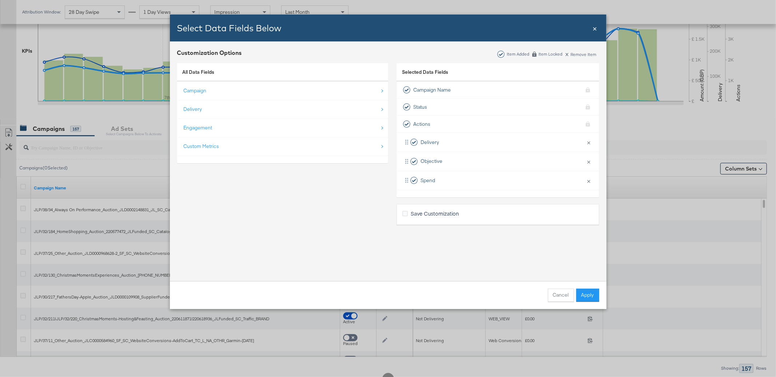
click at [594, 31] on span "×" at bounding box center [595, 28] width 4 height 10
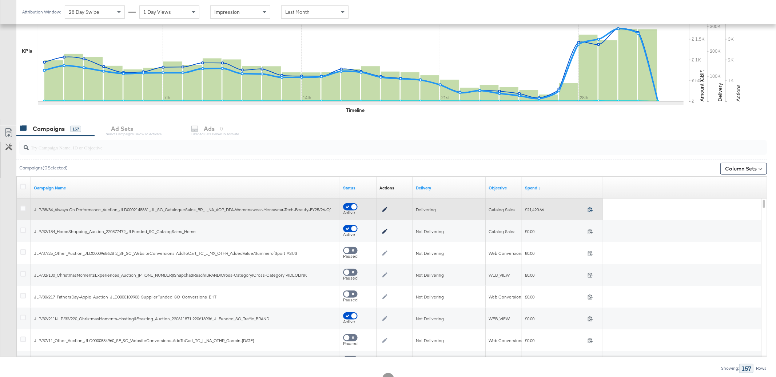
click at [591, 210] on icon at bounding box center [589, 209] width 5 height 5
drag, startPoint x: 596, startPoint y: 212, endPoint x: 591, endPoint y: 212, distance: 4.7
click at [595, 212] on span at bounding box center [592, 210] width 16 height 5
click at [591, 211] on icon at bounding box center [590, 209] width 5 height 5
click at [538, 211] on span "£21,420.66" at bounding box center [555, 209] width 60 height 5
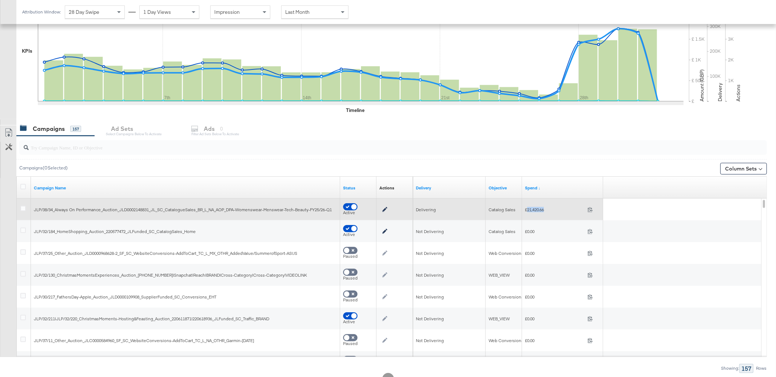
click at [538, 211] on span "£21,420.66" at bounding box center [555, 209] width 60 height 5
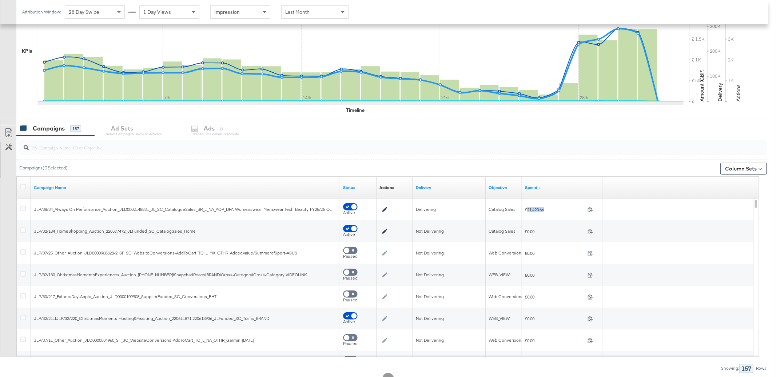
scroll to position [192, 0]
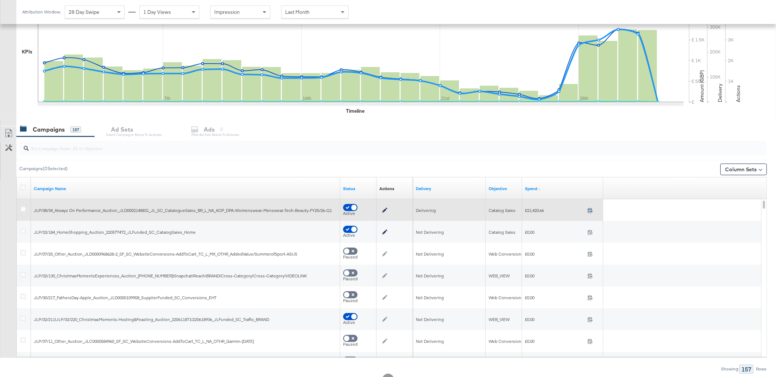
click at [590, 212] on icon at bounding box center [590, 210] width 5 height 5
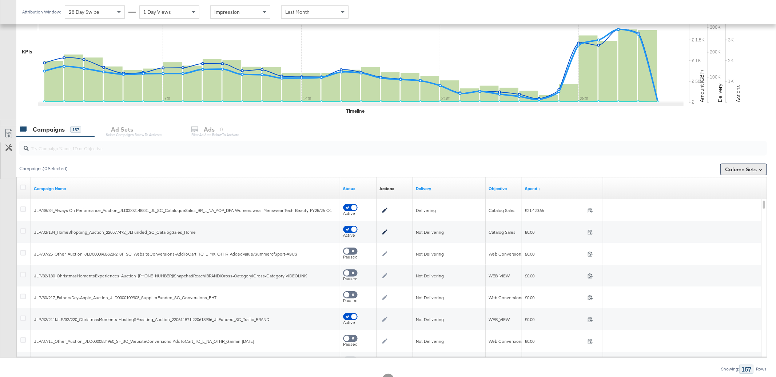
click at [733, 169] on button "Column Sets" at bounding box center [743, 170] width 47 height 12
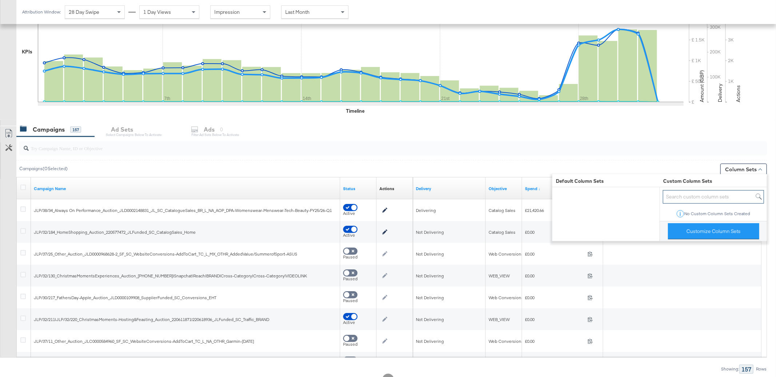
click at [680, 198] on input "search" at bounding box center [713, 196] width 101 height 13
paste input "0"
type input "0"
click at [657, 148] on input "search" at bounding box center [363, 146] width 669 height 14
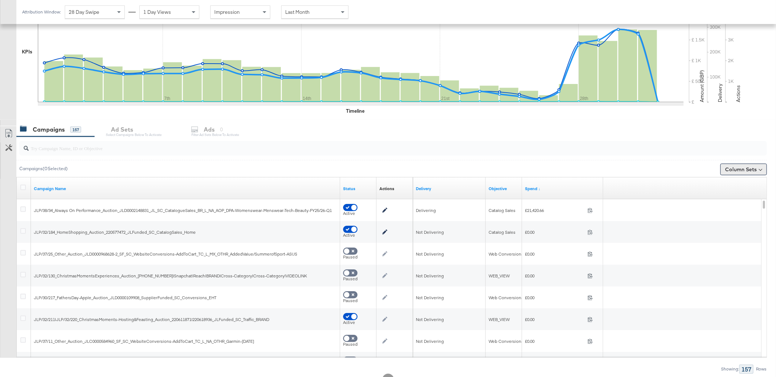
click at [758, 170] on button "Column Sets" at bounding box center [743, 170] width 47 height 12
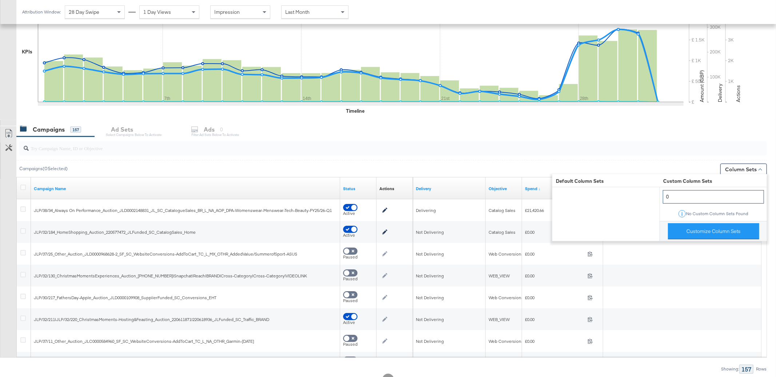
click at [682, 195] on input "0" at bounding box center [713, 196] width 101 height 13
click at [675, 135] on div "Campaigns 157 Ad Sets Select Campaigns below to activate Ads 0 Filter Ad Sets b…" at bounding box center [395, 130] width 759 height 16
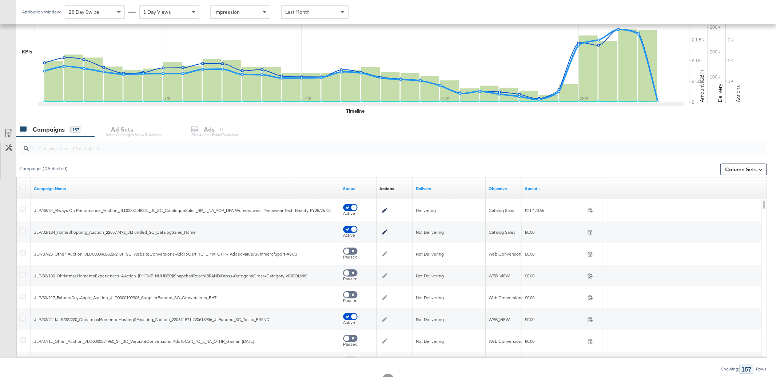
click at [517, 161] on div "Campaigns ( 0 Selected) Column Sets" at bounding box center [391, 168] width 750 height 17
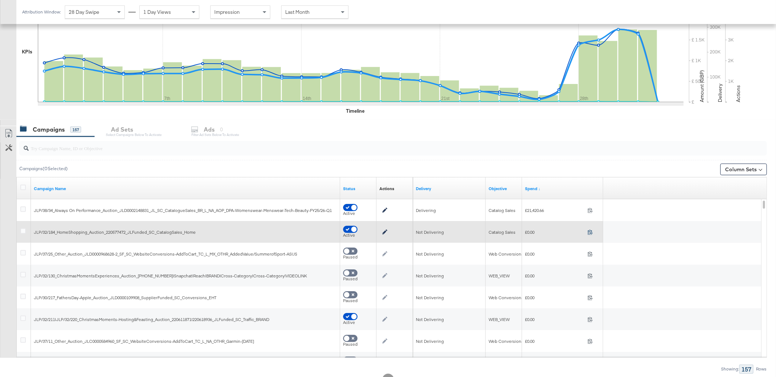
click at [590, 232] on icon at bounding box center [589, 231] width 5 height 5
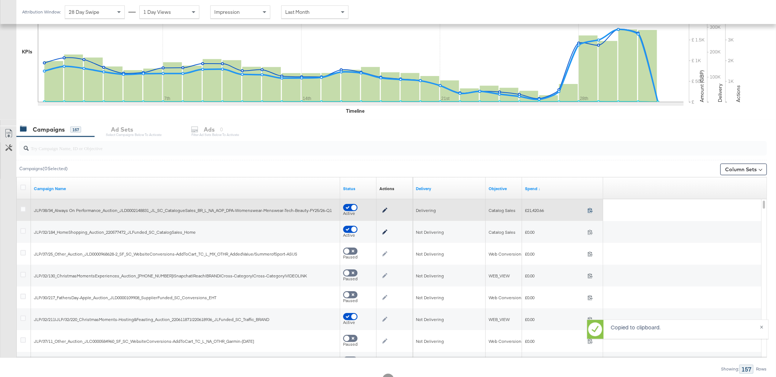
click at [590, 211] on icon at bounding box center [589, 210] width 5 height 5
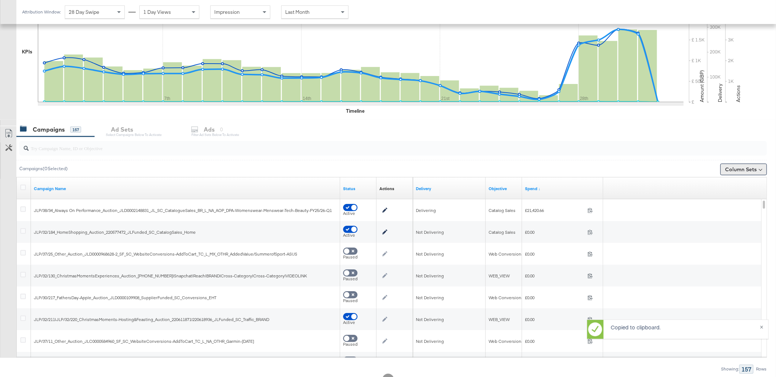
click at [733, 165] on button "Column Sets" at bounding box center [743, 170] width 47 height 12
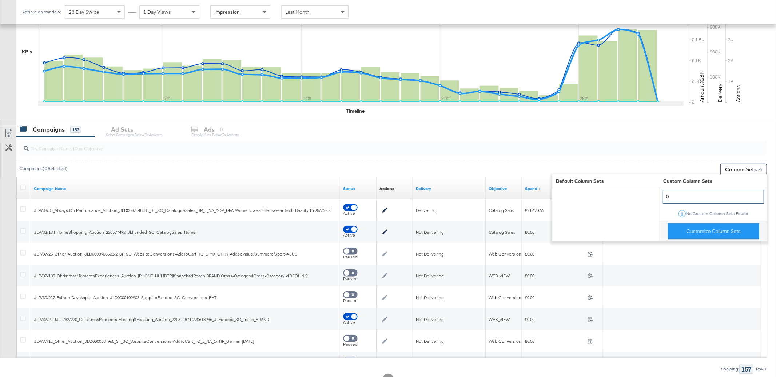
click at [675, 196] on input "0" at bounding box center [713, 196] width 101 height 13
paste input "search"
click at [675, 196] on input "0" at bounding box center [713, 196] width 101 height 13
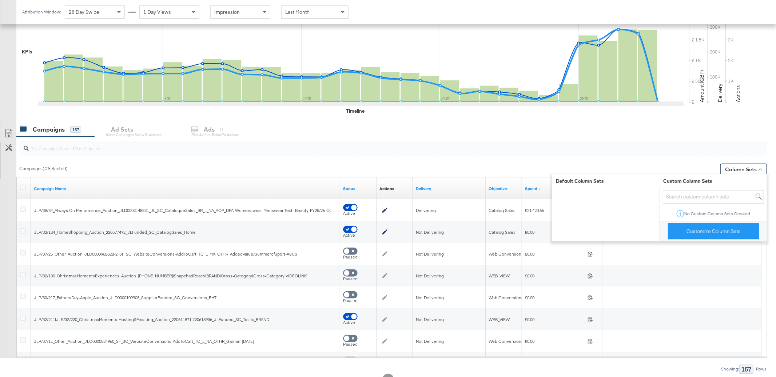
click at [519, 135] on div "Campaigns 157 Ad Sets Select Campaigns below to activate Ads 0 Filter Ad Sets b…" at bounding box center [395, 130] width 759 height 16
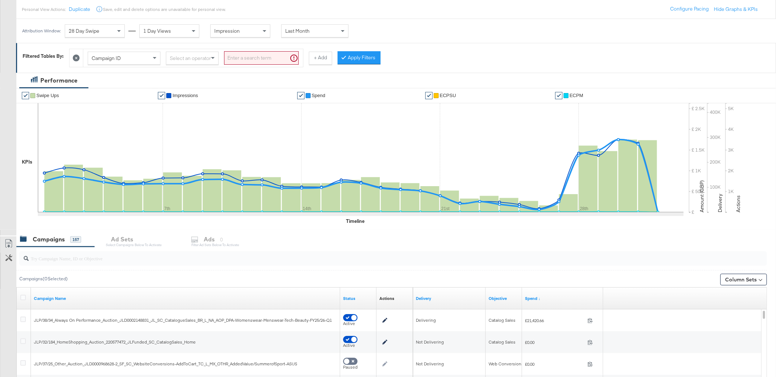
scroll to position [0, 0]
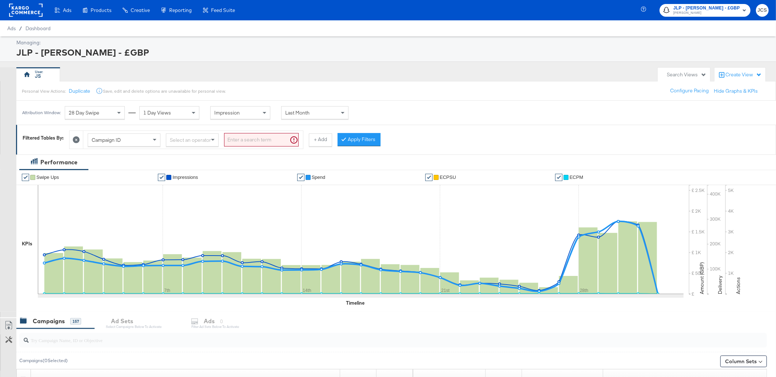
click at [27, 10] on rect at bounding box center [25, 10] width 33 height 13
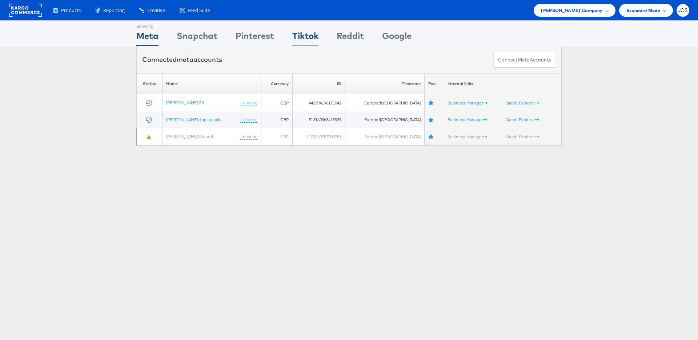
click at [308, 33] on div "Tiktok" at bounding box center [305, 37] width 26 height 16
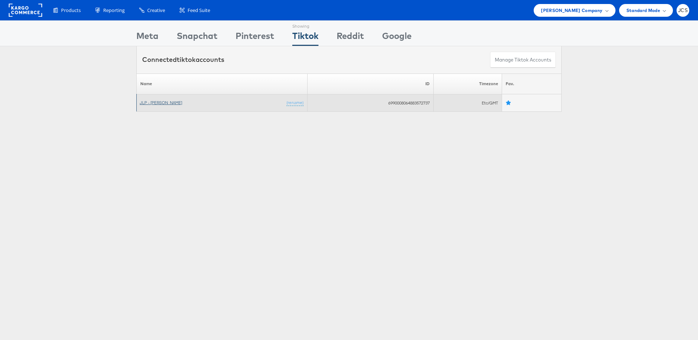
click at [161, 100] on link "JLP - [PERSON_NAME]" at bounding box center [161, 102] width 43 height 5
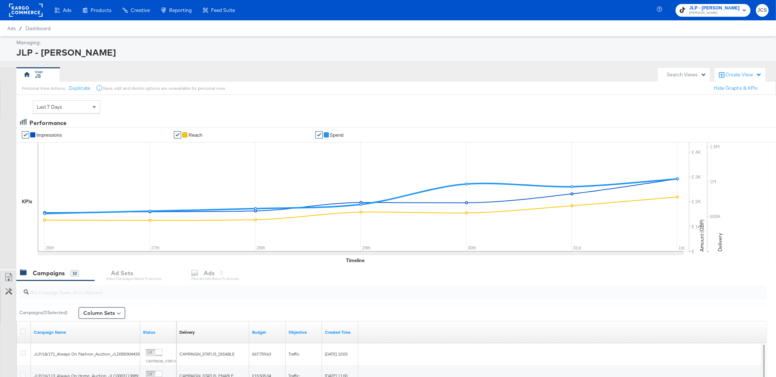
click at [77, 109] on div "Last 7 Days" at bounding box center [66, 107] width 67 height 12
click at [144, 106] on label "End:" at bounding box center [138, 104] width 12 height 5
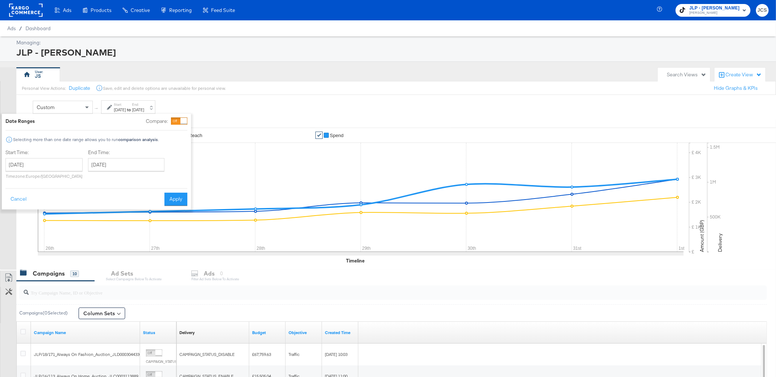
click at [68, 103] on div "Custom" at bounding box center [62, 107] width 59 height 12
click at [27, 199] on button "Cancel" at bounding box center [18, 199] width 26 height 13
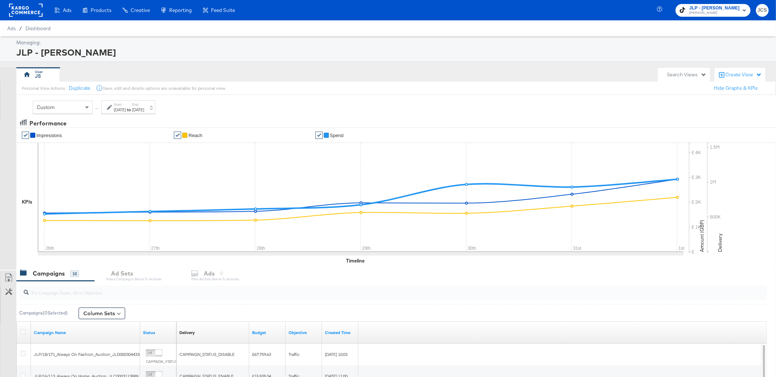
click at [63, 105] on div "Custom" at bounding box center [62, 107] width 59 height 12
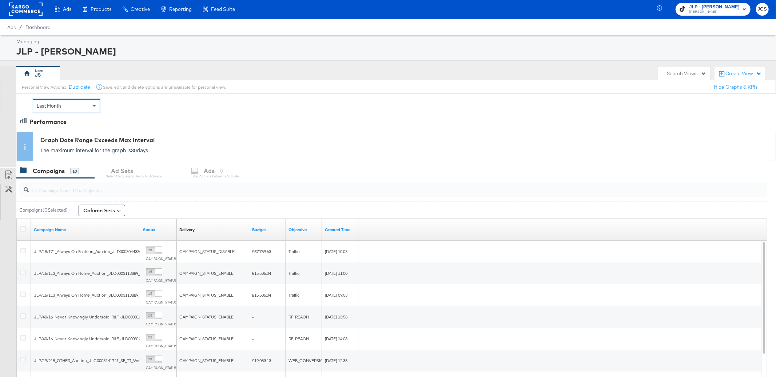
scroll to position [71, 0]
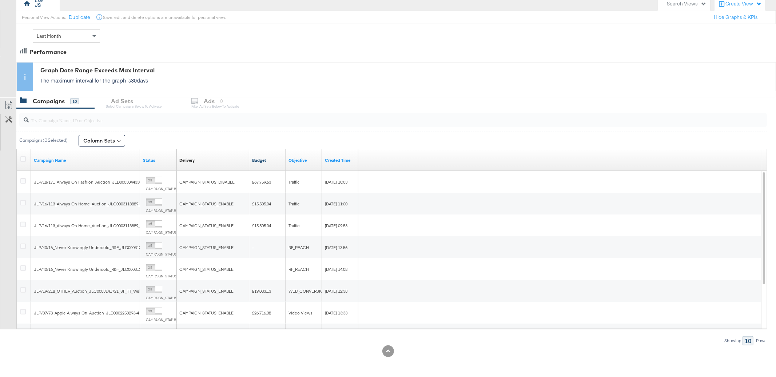
click at [261, 160] on link "Budget" at bounding box center [267, 160] width 31 height 6
drag, startPoint x: 139, startPoint y: 162, endPoint x: 297, endPoint y: 165, distance: 157.9
click at [17, 149] on div "Campaign Name Status Delivery Sorting Unavailable Budget ↓ Objective Created Ti…" at bounding box center [17, 149] width 0 height 0
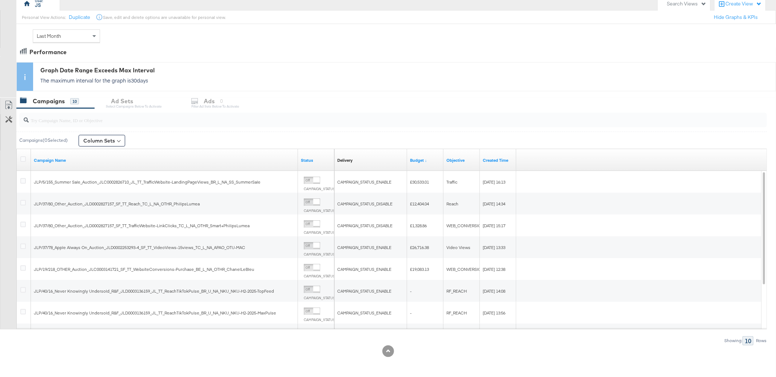
click at [66, 117] on input "search" at bounding box center [363, 117] width 669 height 14
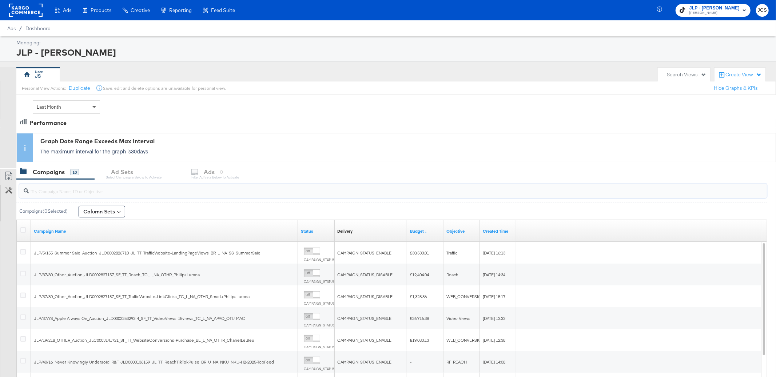
click at [91, 111] on span at bounding box center [95, 107] width 9 height 12
click at [155, 112] on div "Start: [DATE] to End: [DATE]" at bounding box center [128, 106] width 54 height 13
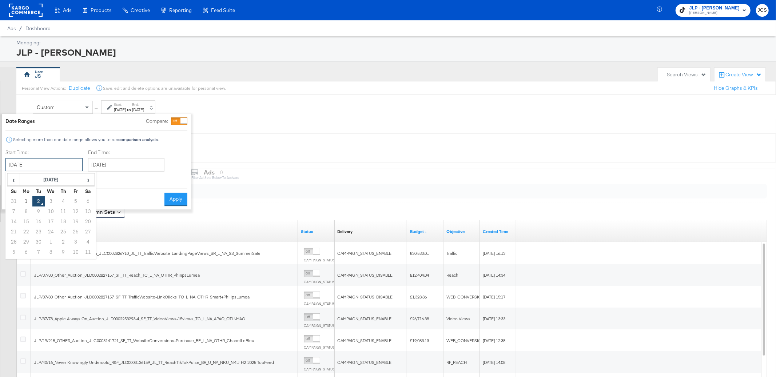
click at [57, 163] on input "[DATE]" at bounding box center [43, 164] width 77 height 13
click at [13, 183] on span "‹" at bounding box center [13, 179] width 11 height 11
click at [79, 201] on td "1" at bounding box center [75, 201] width 12 height 10
type input "[DATE]"
click at [123, 166] on input "[DATE]" at bounding box center [126, 164] width 76 height 13
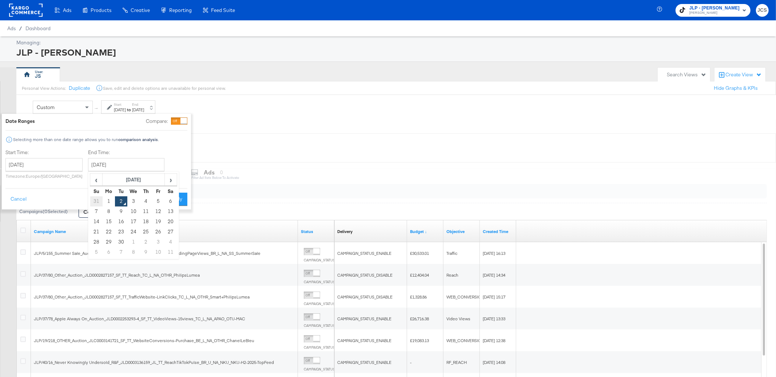
click at [95, 200] on td "31" at bounding box center [96, 201] width 12 height 10
type input "[DATE]"
click at [171, 197] on button "Apply" at bounding box center [175, 199] width 23 height 13
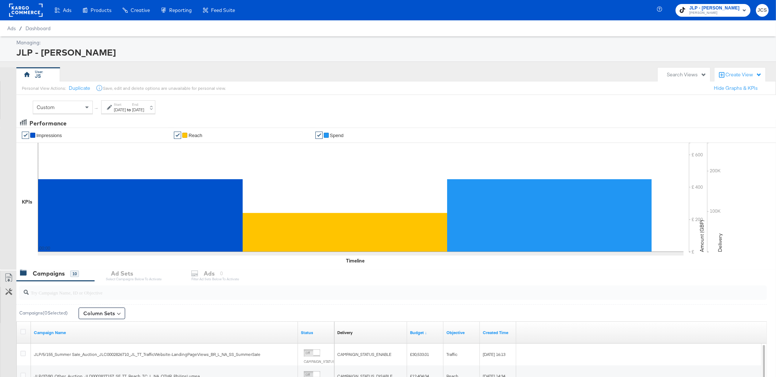
click at [144, 106] on label "End:" at bounding box center [138, 104] width 12 height 5
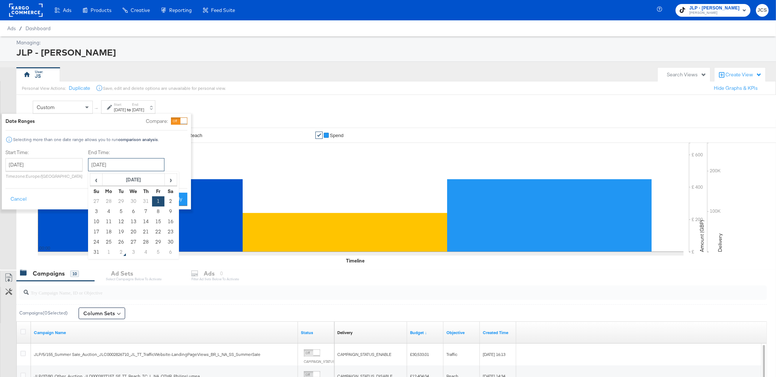
click at [121, 164] on input "[DATE]" at bounding box center [126, 164] width 76 height 13
click at [93, 253] on td "31" at bounding box center [96, 252] width 12 height 10
type input "[DATE]"
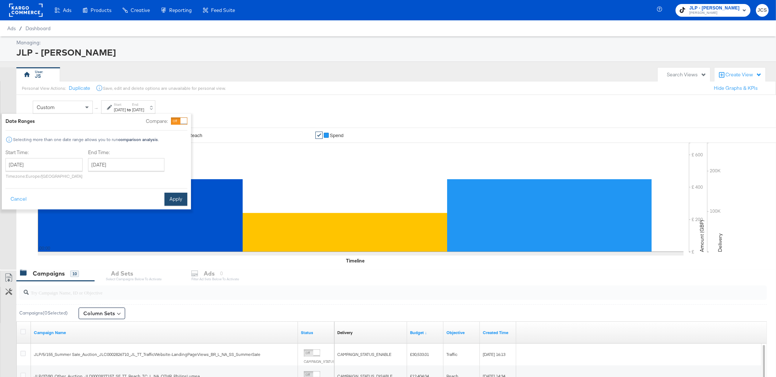
click at [178, 205] on button "Apply" at bounding box center [175, 199] width 23 height 13
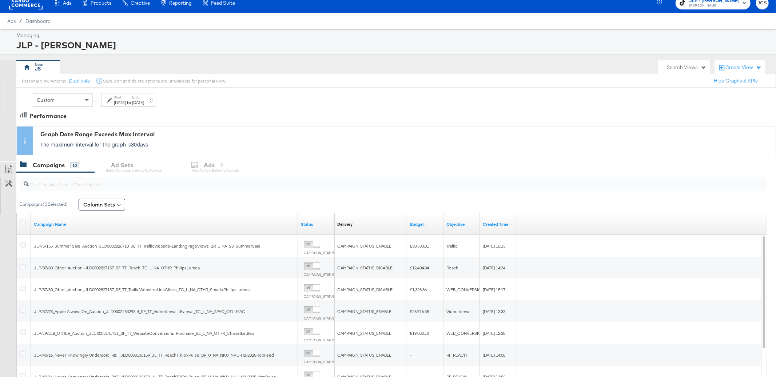
scroll to position [12, 0]
